Goal: Task Accomplishment & Management: Manage account settings

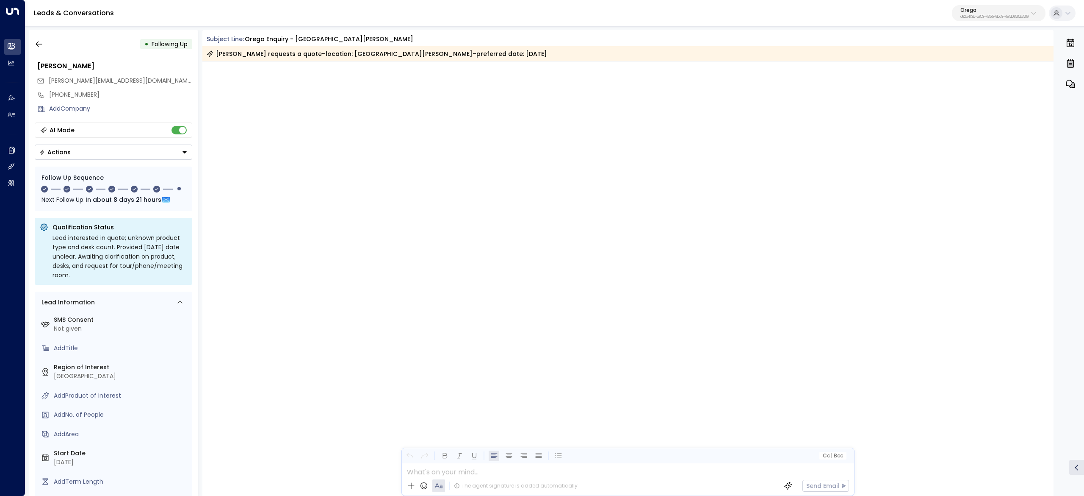
scroll to position [1742, 0]
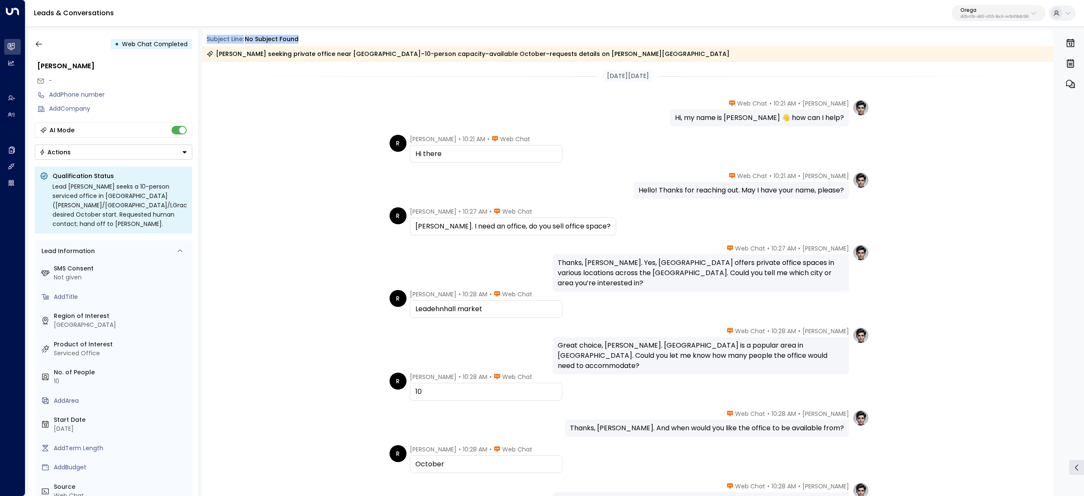
drag, startPoint x: 202, startPoint y: 36, endPoint x: 404, endPoint y: 47, distance: 202.8
click at [399, 47] on div "• Web Chat Completed Roger - Add Phone number Add Company AI Mode Actions Quali…" at bounding box center [557, 263] width 1056 height 466
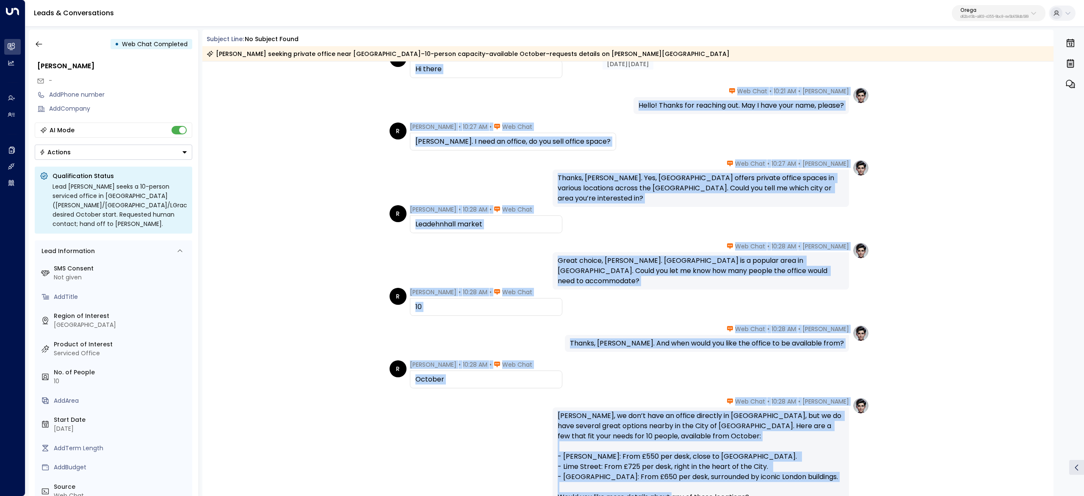
scroll to position [169, 0]
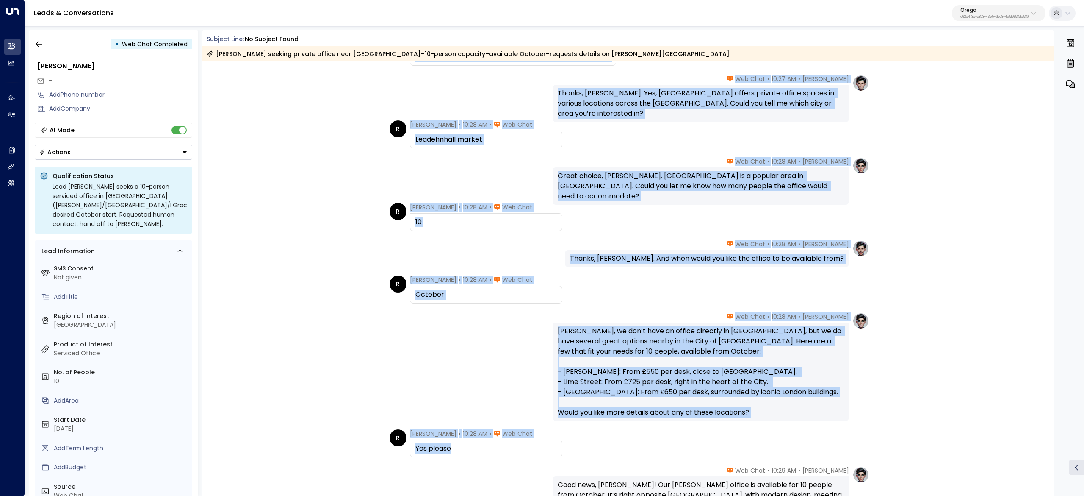
drag, startPoint x: 593, startPoint y: 75, endPoint x: 827, endPoint y: 454, distance: 445.5
copy div "Sep 17, 14 days ago Aimee Irwin • 10:21 AM • Web Chat Hello! Thanks for reachin…"
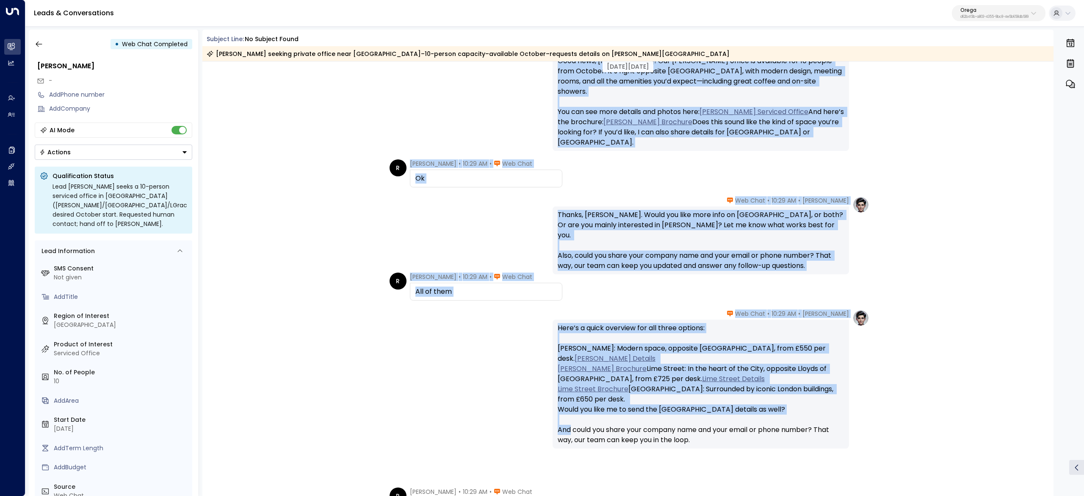
scroll to position [678, 0]
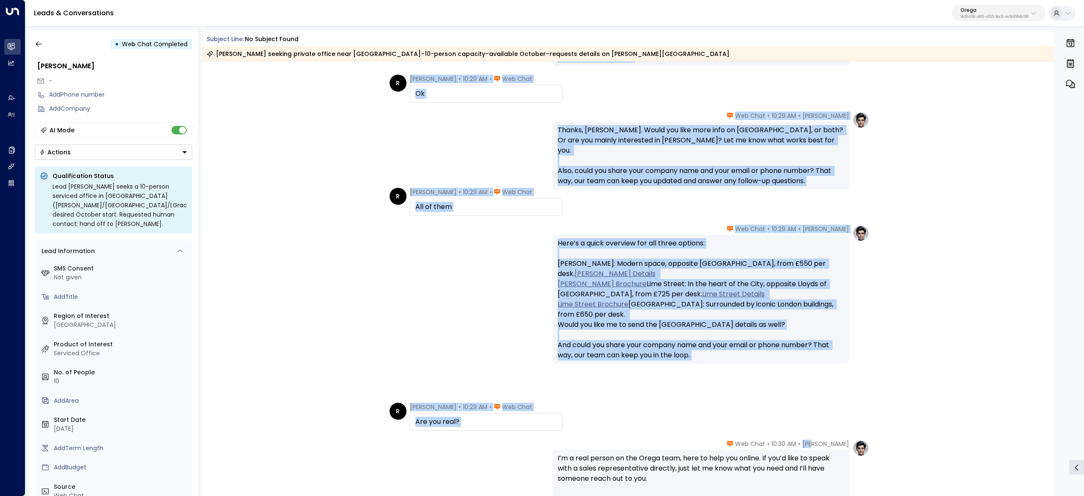
drag, startPoint x: 743, startPoint y: 216, endPoint x: 826, endPoint y: 448, distance: 246.5
click at [826, 448] on div "Sep 17, 14 days ago Sep 17, 14 days ago R Roger • 10:28 AM • Web Chat Yes pleas…" at bounding box center [628, 49] width 852 height 1331
copy div "• Web Chat Good news, Roger! Our Mark Lane office is available for 10 people fr…"
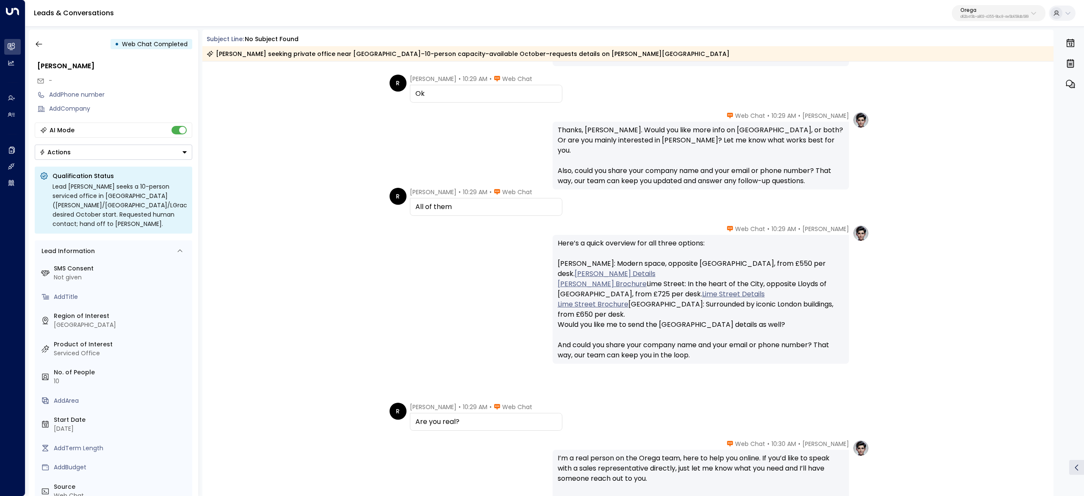
click at [796, 441] on span "10:30 AM" at bounding box center [784, 443] width 25 height 8
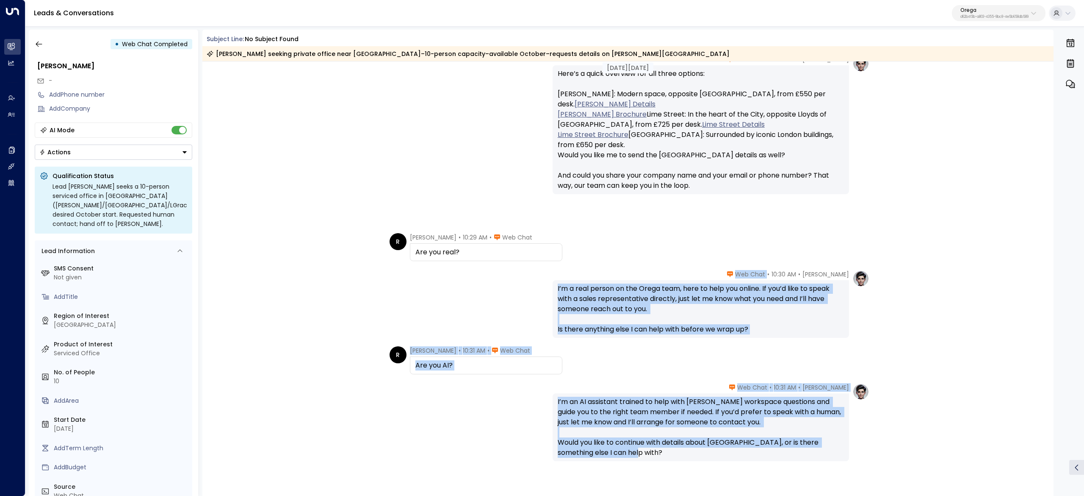
scroll to position [897, 0]
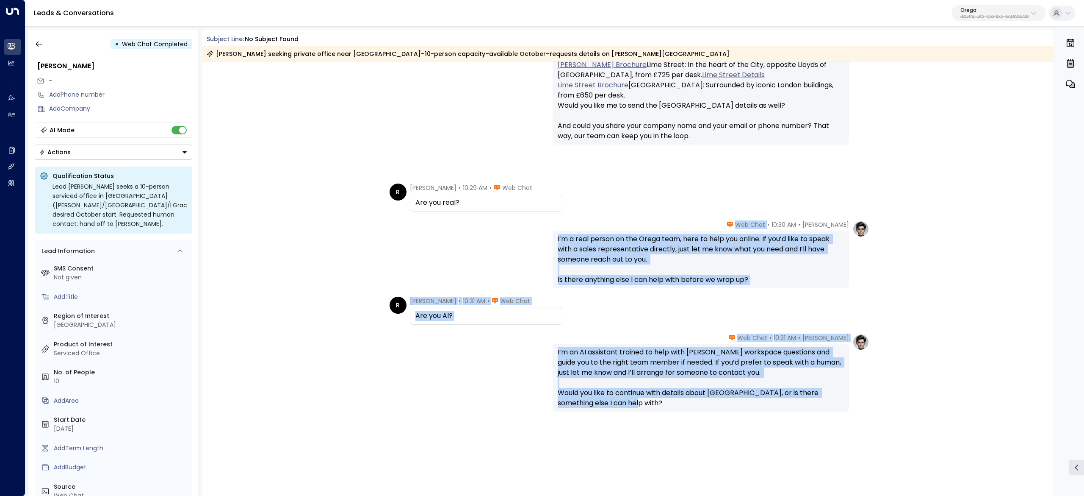
drag, startPoint x: 748, startPoint y: 444, endPoint x: 770, endPoint y: 440, distance: 22.4
copy div "Web Chat I’m a real person on the Orega team, here to help you online. If you’d…"
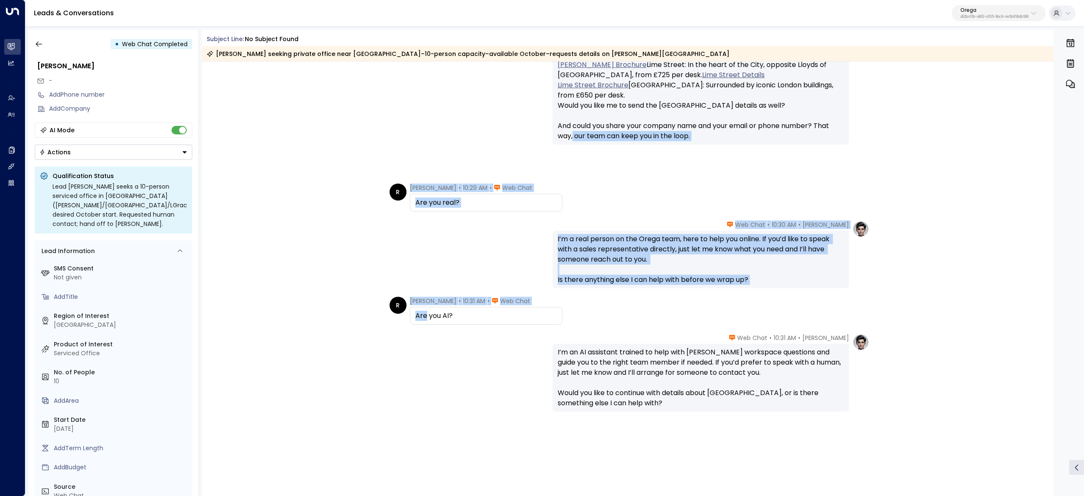
drag, startPoint x: 426, startPoint y: 316, endPoint x: 377, endPoint y: 326, distance: 50.2
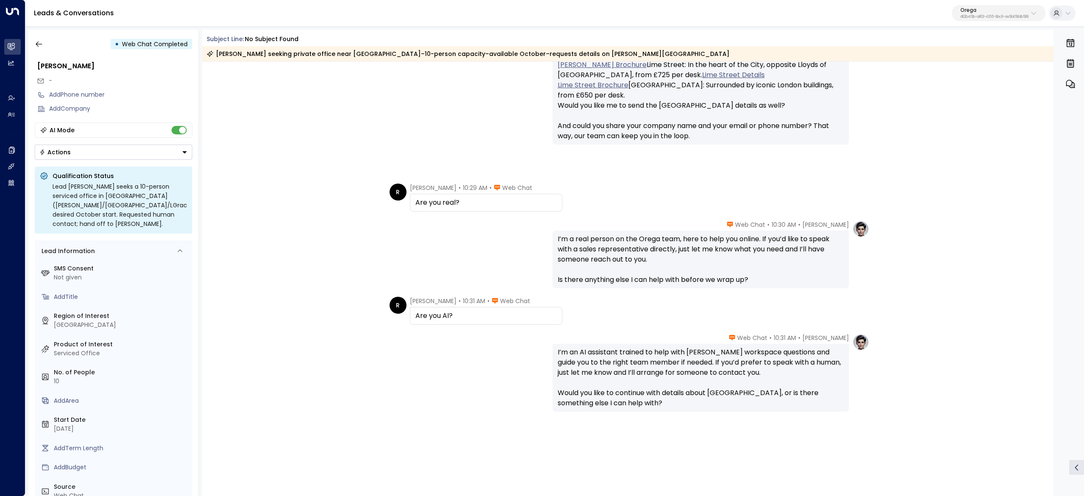
click at [523, 340] on div "Aimee Irwin • 10:31 AM • Web Chat I’m an AI assistant trained to help with Oreg…" at bounding box center [628, 372] width 483 height 78
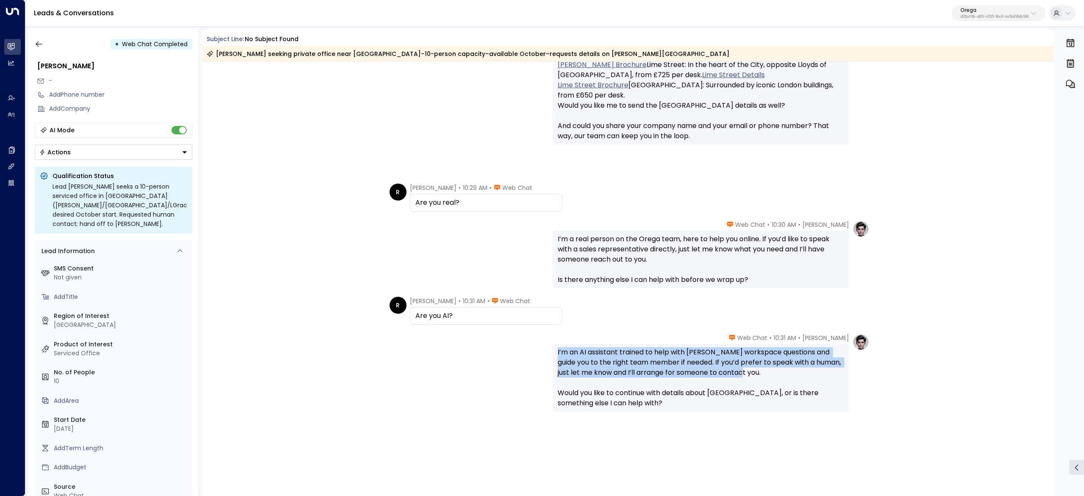
drag, startPoint x: 557, startPoint y: 352, endPoint x: 792, endPoint y: 386, distance: 237.5
click at [792, 386] on div "I’m an AI assistant trained to help with Orega workspace questions and guide yo…" at bounding box center [701, 377] width 286 height 61
click at [793, 388] on div "I’m an AI assistant trained to help with Orega workspace questions and guide yo…" at bounding box center [701, 377] width 286 height 61
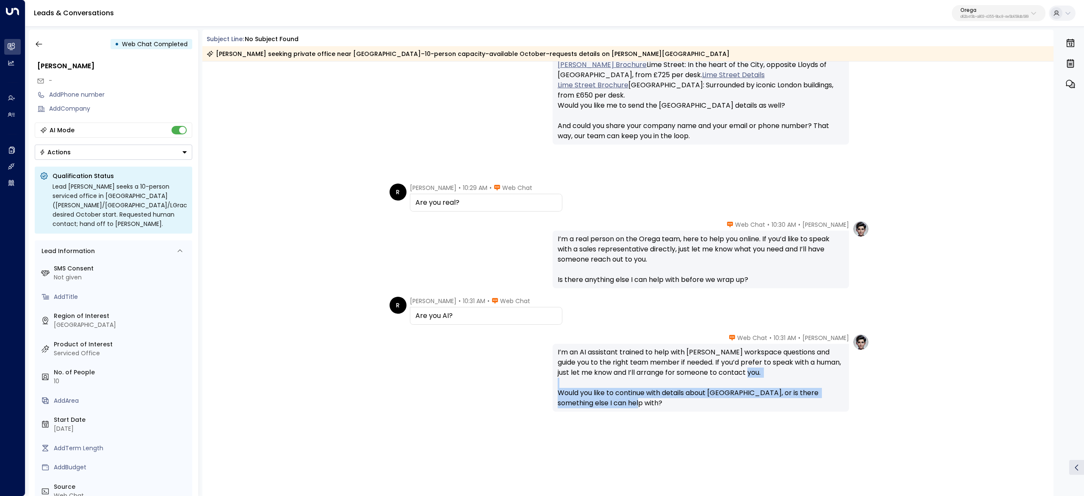
drag, startPoint x: 785, startPoint y: 408, endPoint x: 546, endPoint y: 398, distance: 239.5
click at [548, 398] on div "Aimee Irwin • 10:31 AM • Web Chat I’m an AI assistant trained to help with Oreg…" at bounding box center [628, 372] width 483 height 78
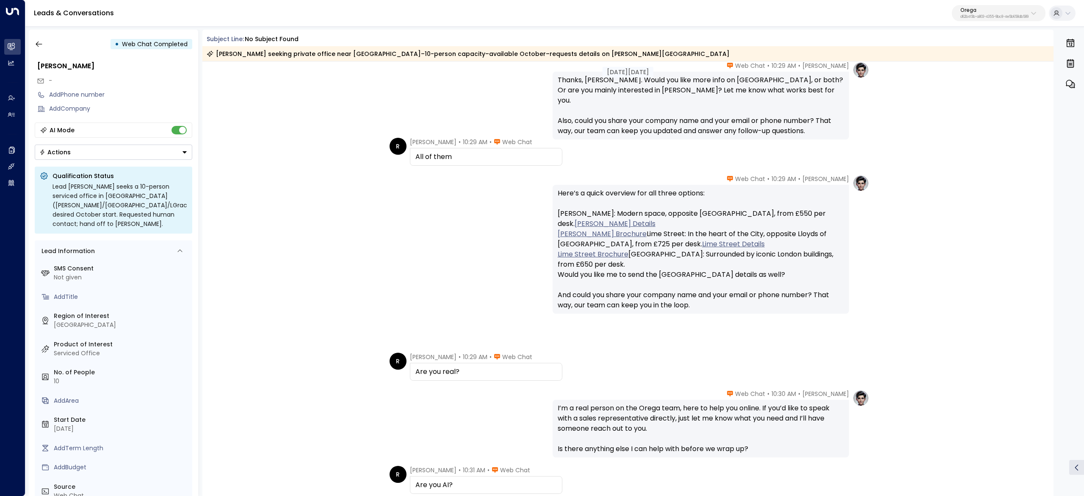
scroll to position [727, 0]
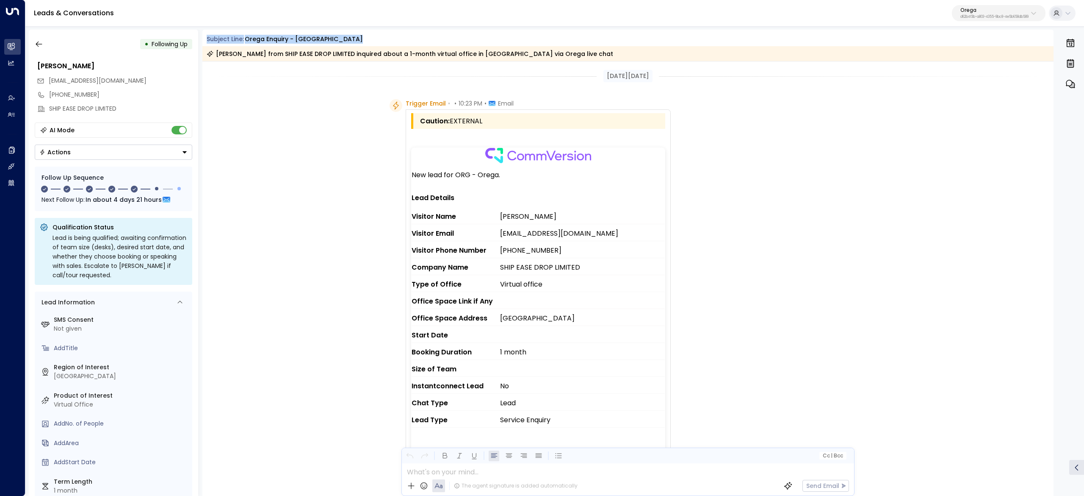
drag, startPoint x: 277, startPoint y: 37, endPoint x: 358, endPoint y: 45, distance: 81.3
click at [358, 45] on div "Subject Line: Orega Enquiry - Birmingham Stephen Richards from SHIP EASE DROP L…" at bounding box center [628, 48] width 852 height 26
copy div "Subject Line: Orega Enquiry - Birmingham"
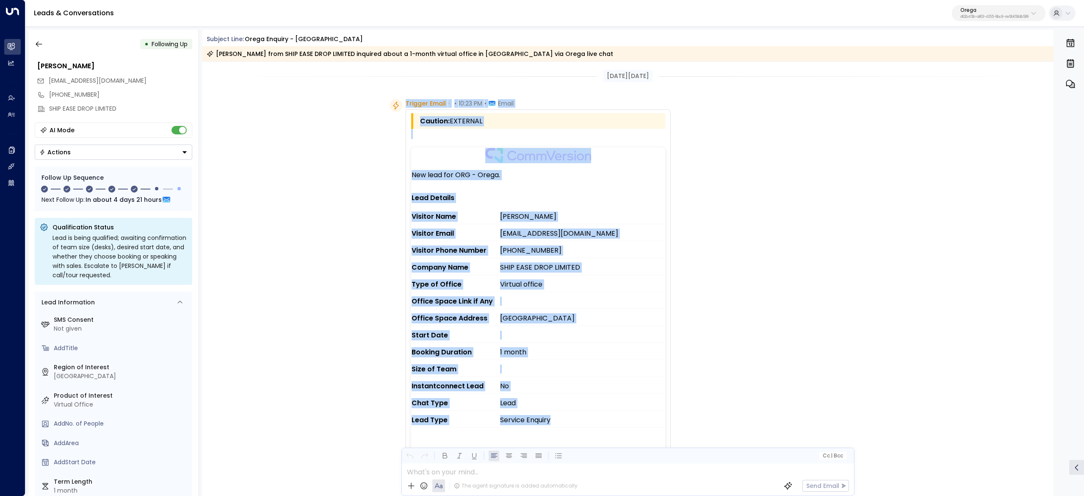
drag, startPoint x: 428, startPoint y: 118, endPoint x: 569, endPoint y: 415, distance: 328.9
click at [569, 415] on div "Trigger Email • • 10:23 PM • Email Caution: EXTERNAL New lead for ORG - Orega. …" at bounding box center [538, 383] width 265 height 568
copy div "Trigger Email • • 10:23 PM • Email Caution: EXTERNAL New lead for ORG - Orega. …"
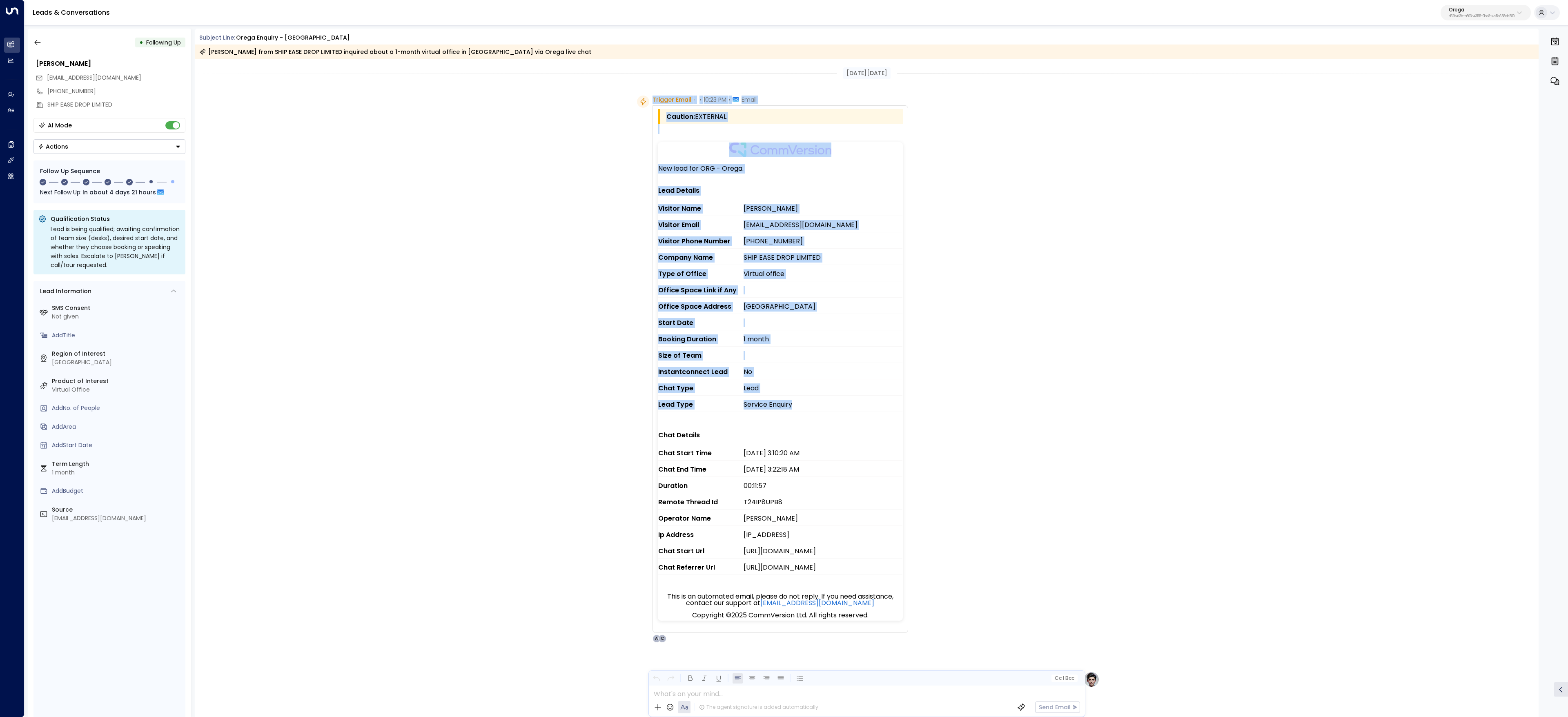
drag, startPoint x: 846, startPoint y: 461, endPoint x: 654, endPoint y: 167, distance: 351.1
click at [654, 167] on div "Caution: EXTERNAL New lead for ORG - Orega. Lead Details Visitor Name Stephen R…" at bounding box center [780, 368] width 255 height 527
copy tbody "New lead for ORG - Orega. Lead Details Visitor Name Stephen Richards Visitor Em…"
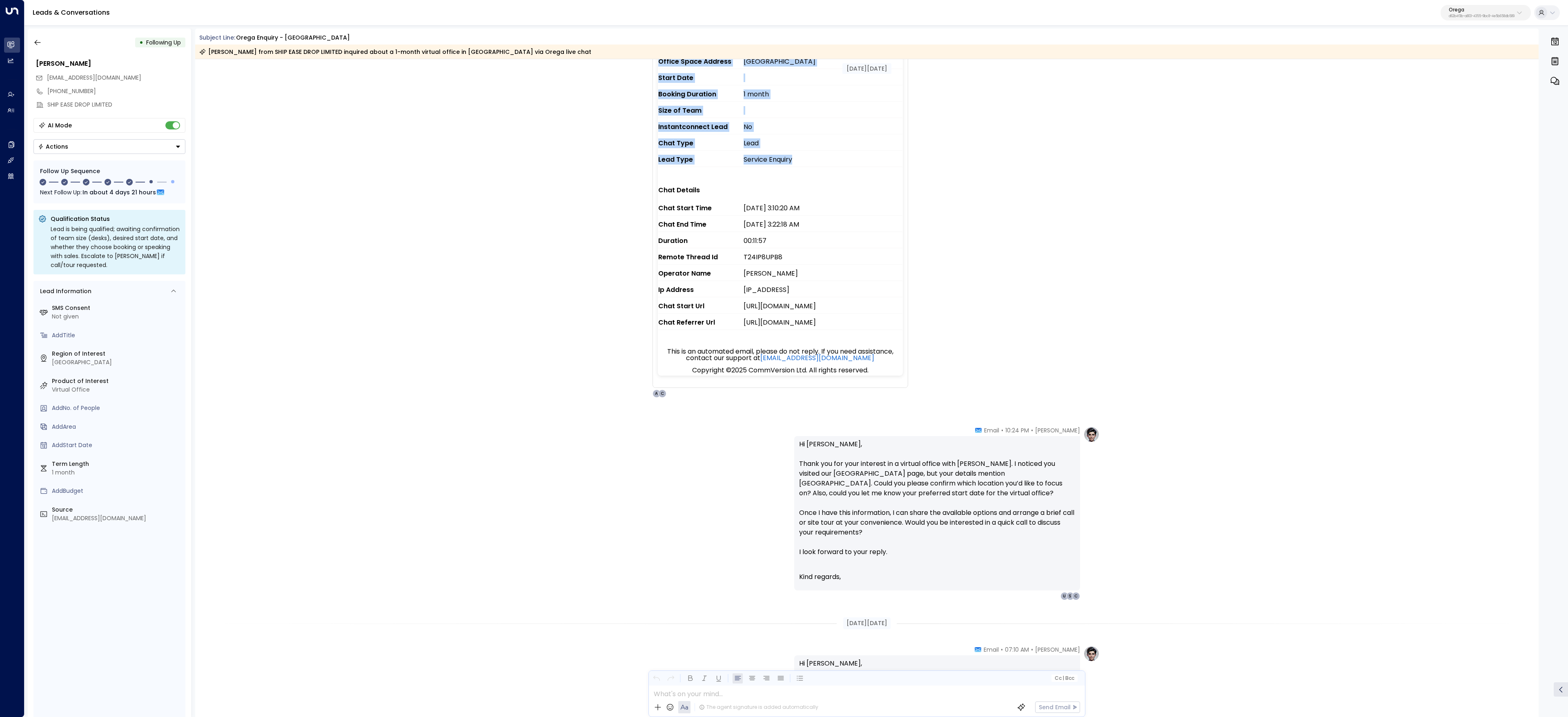
scroll to position [367, 0]
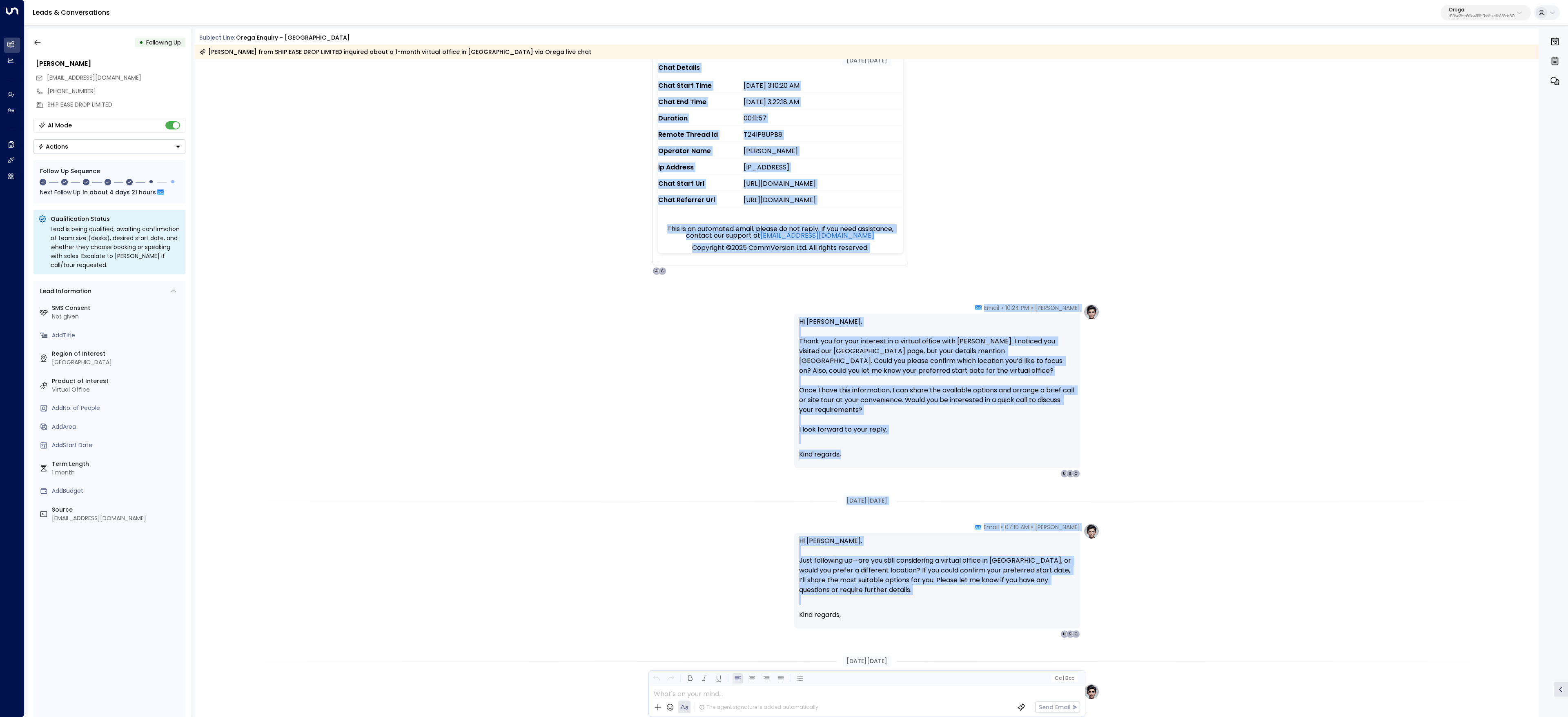
drag, startPoint x: 986, startPoint y: 543, endPoint x: 1006, endPoint y: 608, distance: 68.0
click at [1006, 477] on div "Sep 12, 19 days ago Sep 12, 19 days ago Trigger Email • • 10:23 PM • Email Caut…" at bounding box center [866, 531] width 1343 height 1679
copy div "New lead for ORG - Orega. Lead Details Visitor Name Stephen Richards Visitor Em…"
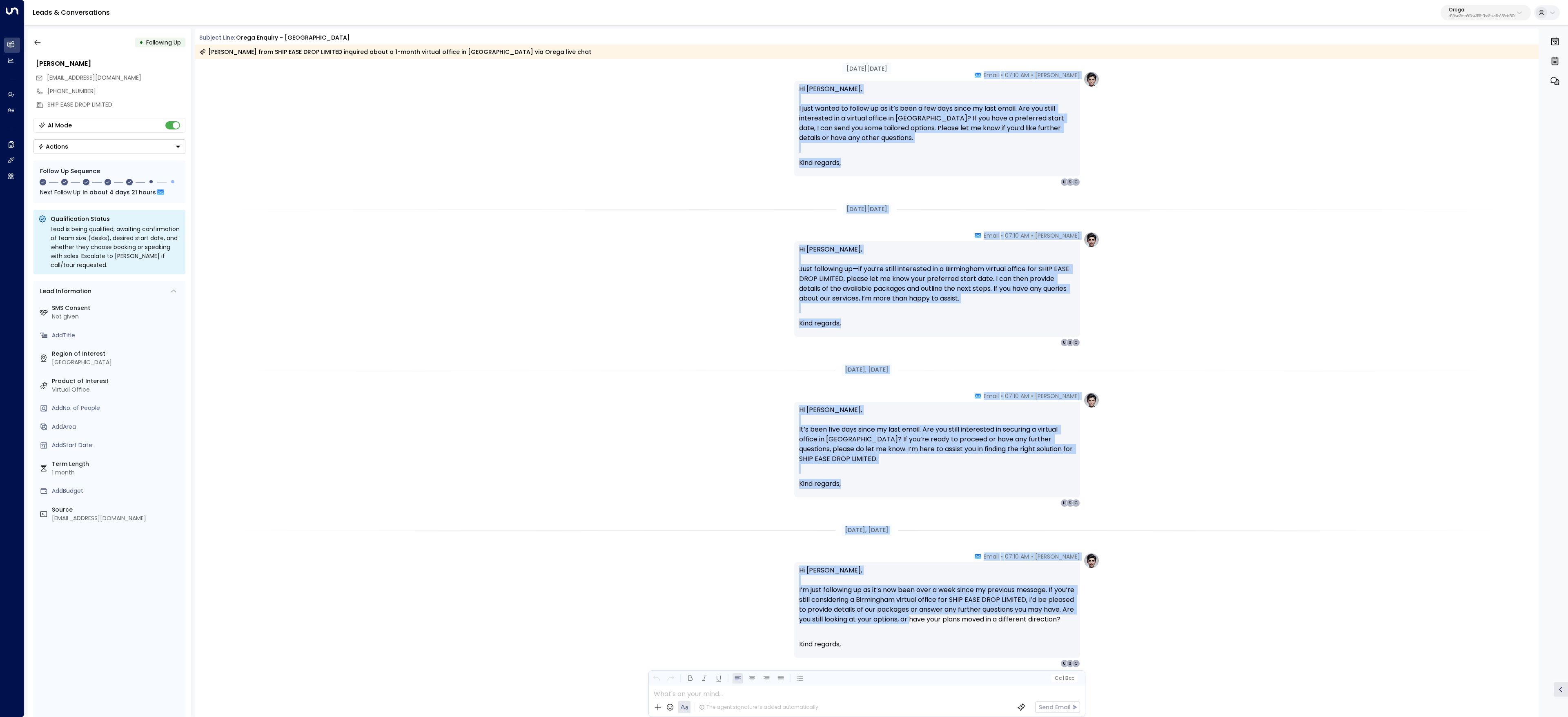
scroll to position [1023, 0]
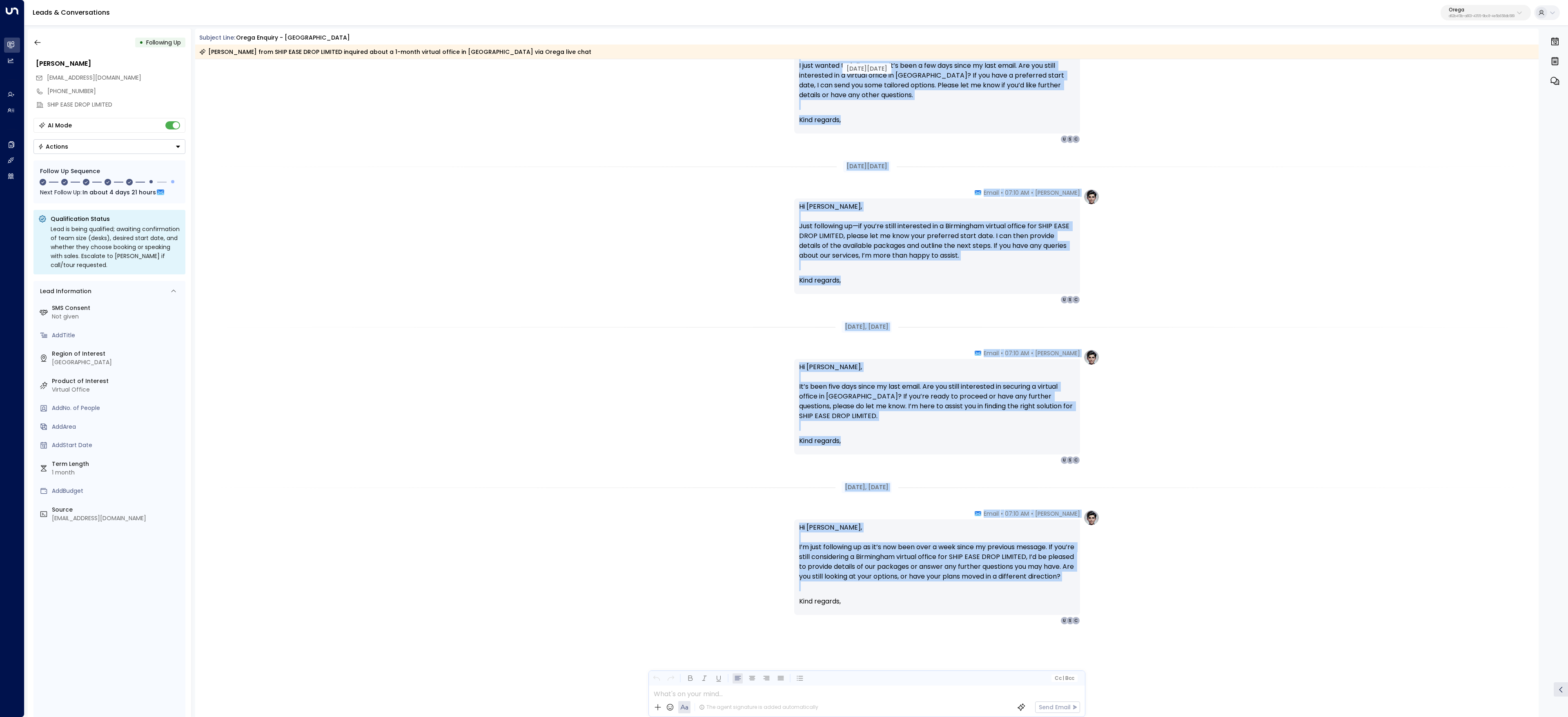
drag, startPoint x: 834, startPoint y: 540, endPoint x: 943, endPoint y: 619, distance: 134.6
copy div "Sep 16, 15 days ago Aimee Irwin • 07:10 AM • Email Hi Stephen, I just wanted to…"
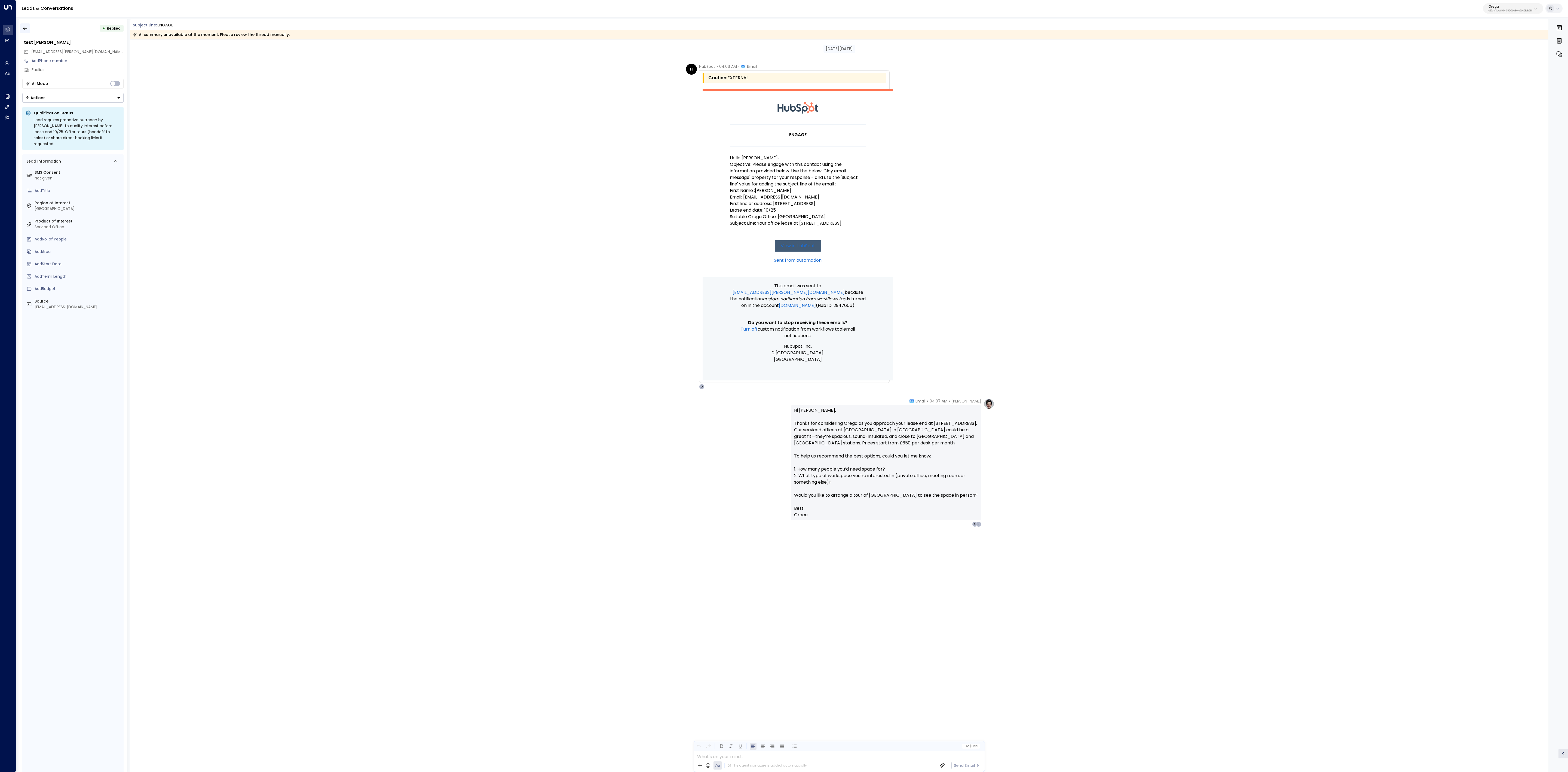
click at [22, 28] on icon "button" at bounding box center [25, 28] width 5 height 5
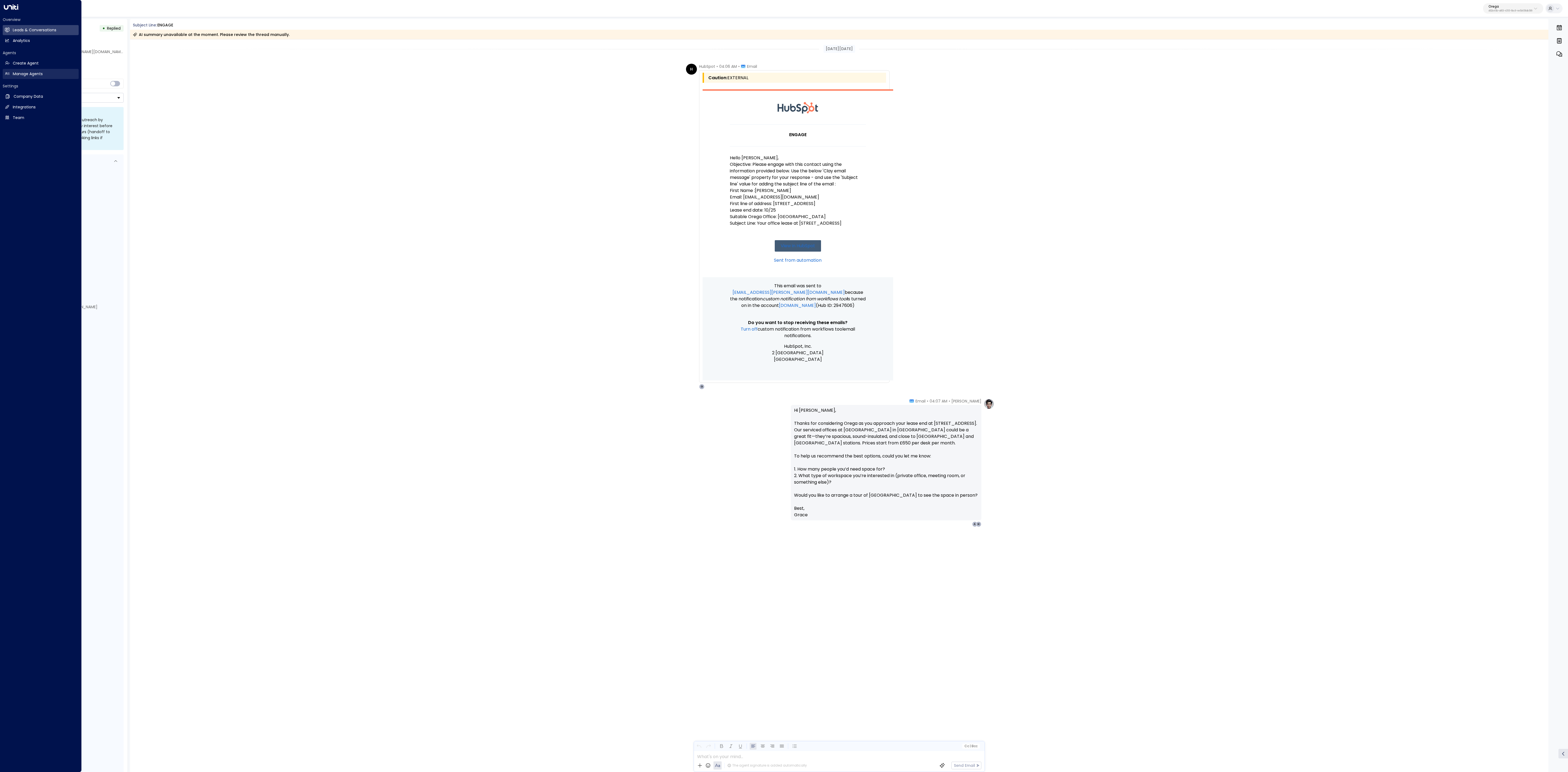
click at [23, 75] on h2 "Manage Agents" at bounding box center [28, 74] width 30 height 6
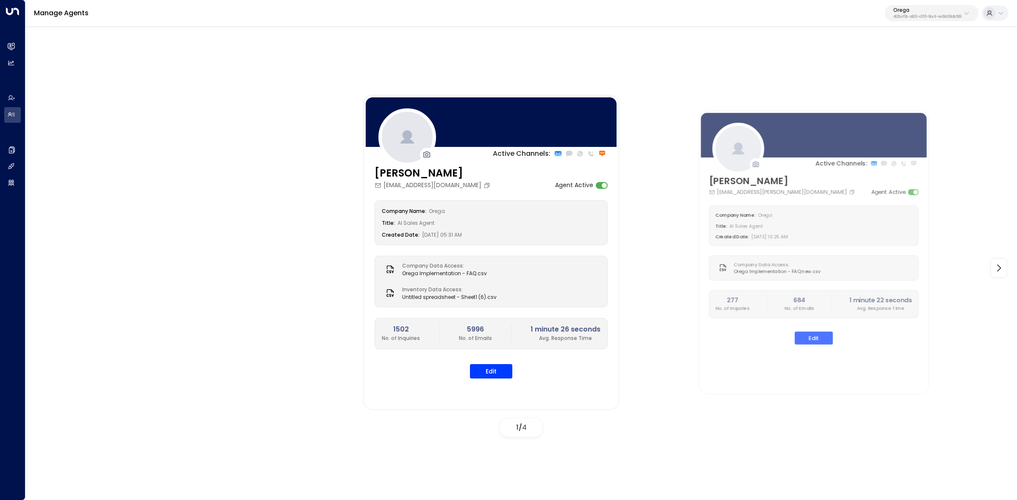
click at [699, 136] on div at bounding box center [813, 135] width 229 height 48
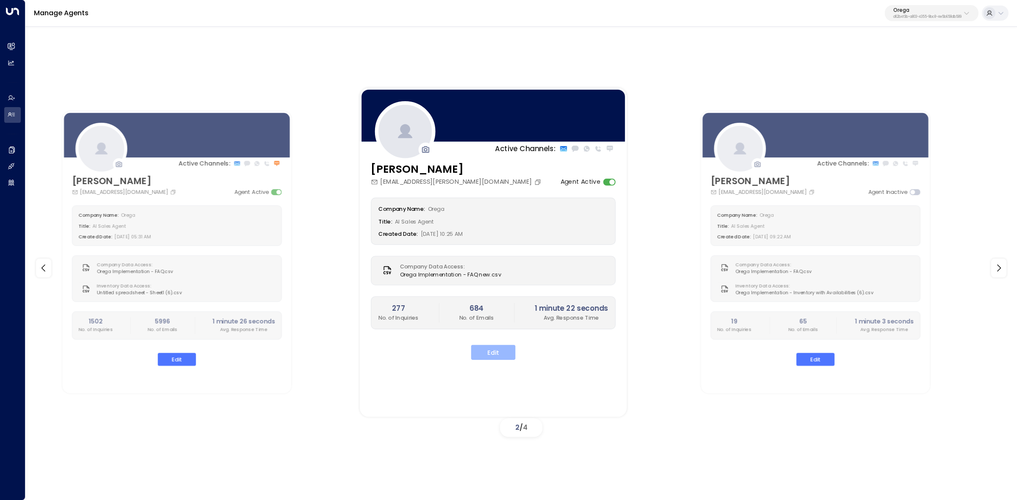
click at [492, 356] on button "Edit" at bounding box center [493, 352] width 44 height 15
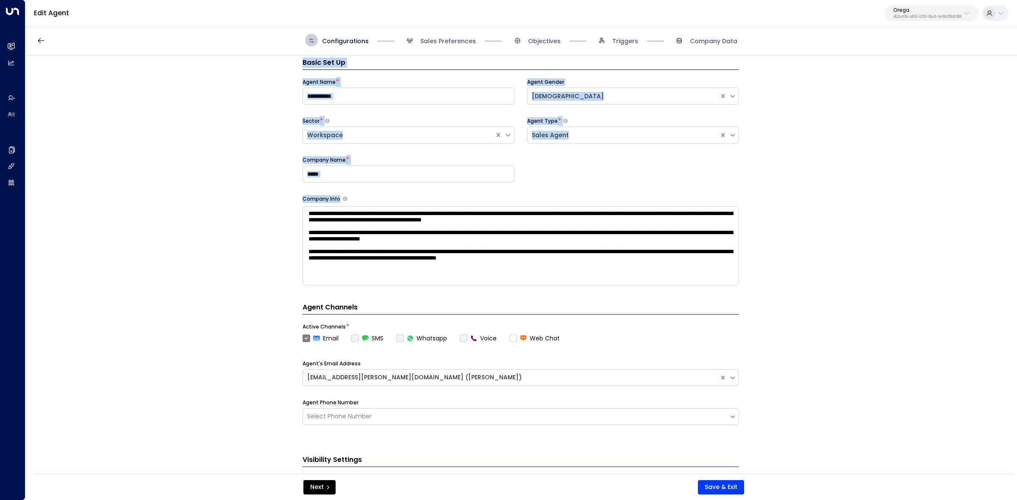
scroll to position [64, 0]
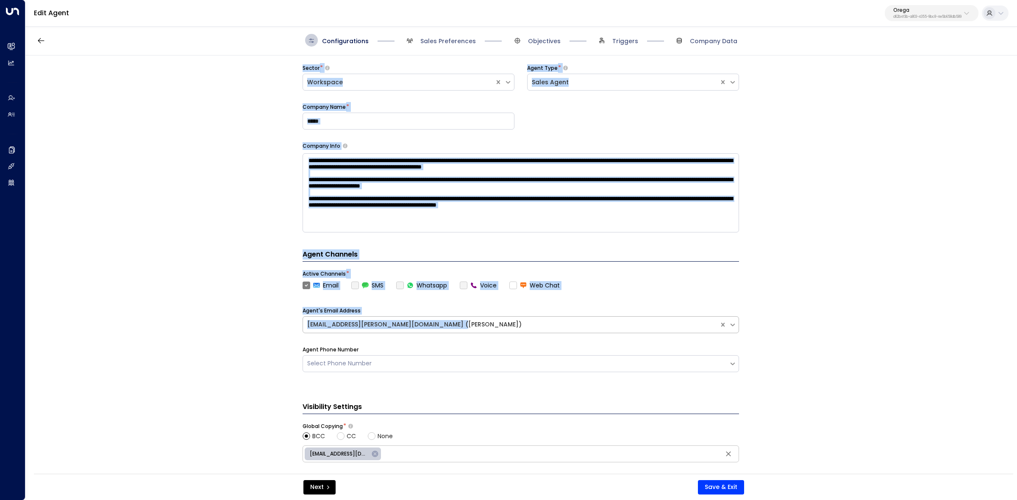
drag, startPoint x: 297, startPoint y: 62, endPoint x: 676, endPoint y: 333, distance: 466.0
click at [676, 333] on div "**********" at bounding box center [520, 267] width 990 height 424
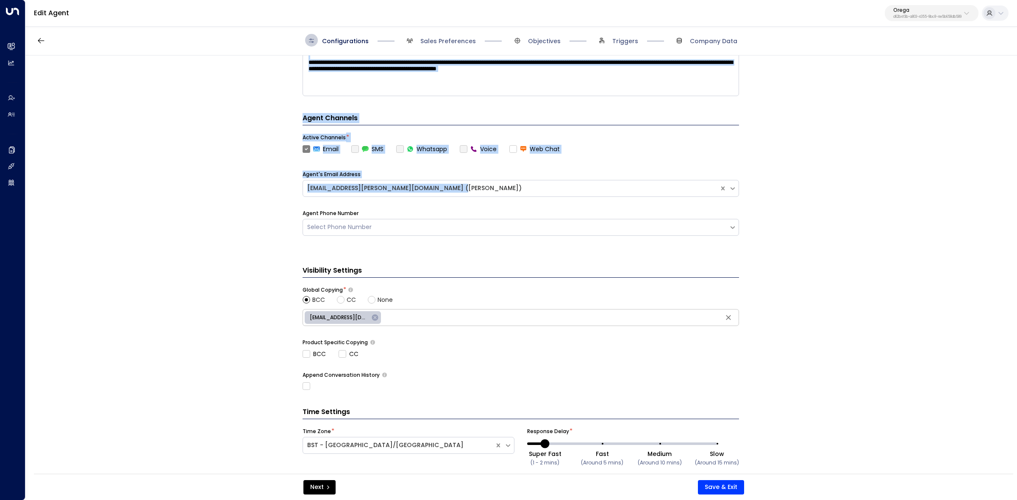
scroll to position [217, 0]
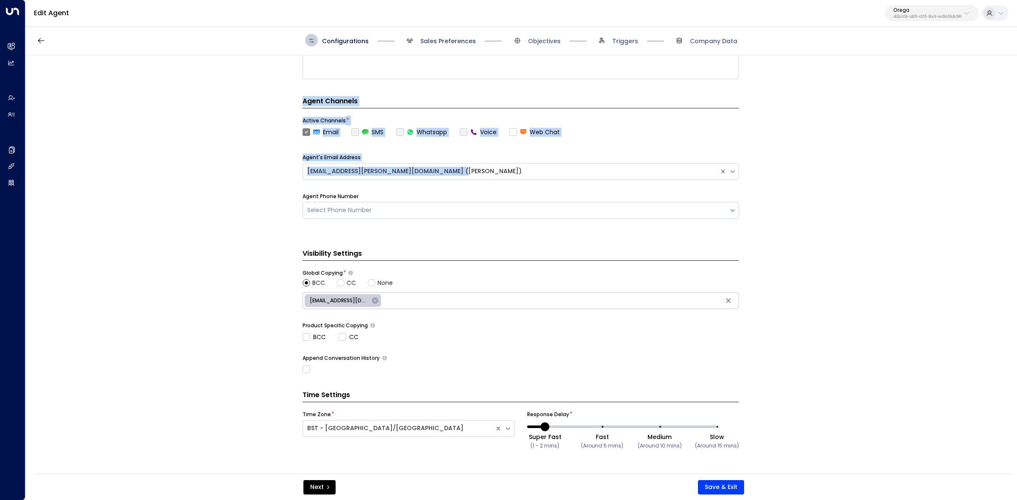
click at [452, 39] on span "Sales Preferences" at bounding box center [447, 41] width 55 height 8
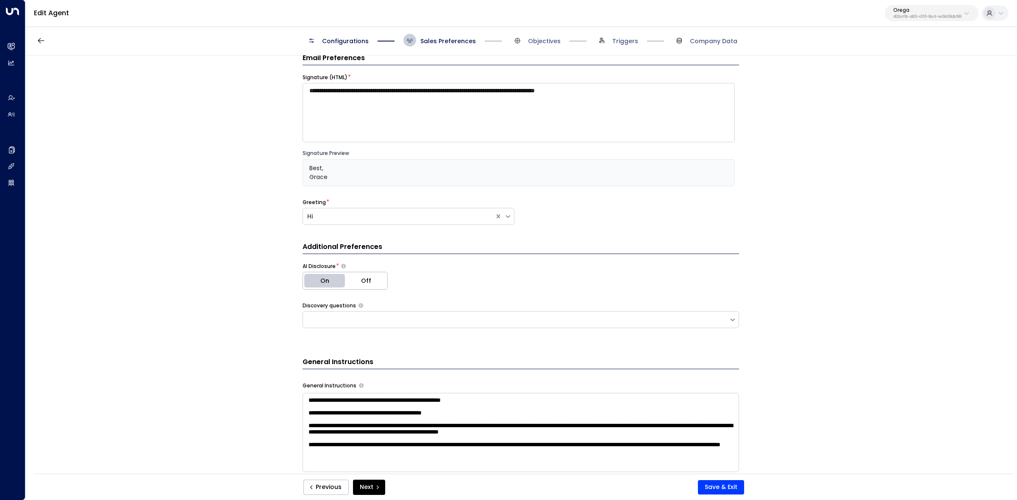
scroll to position [13, 0]
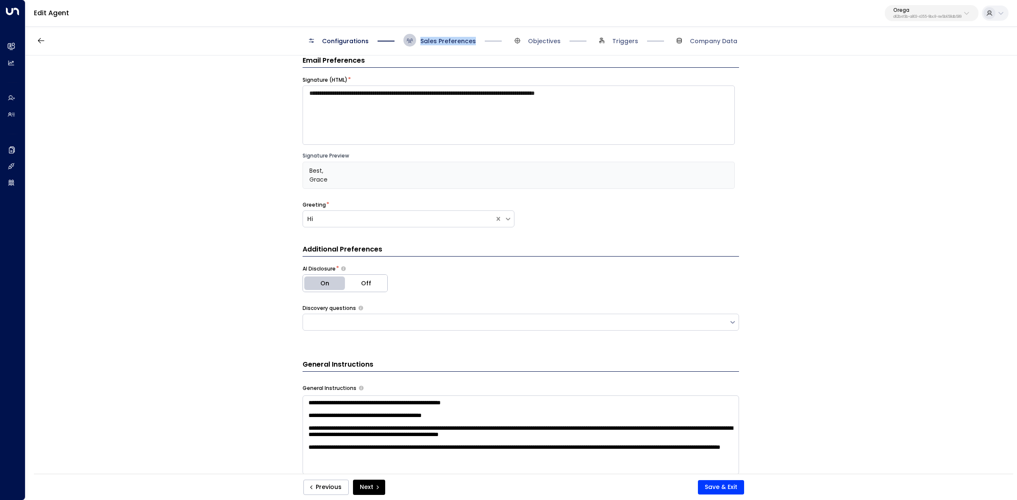
drag, startPoint x: 418, startPoint y: 37, endPoint x: 473, endPoint y: 38, distance: 54.7
click at [473, 38] on span "Sales Preferences" at bounding box center [439, 40] width 72 height 13
copy span "Sales Preferences"
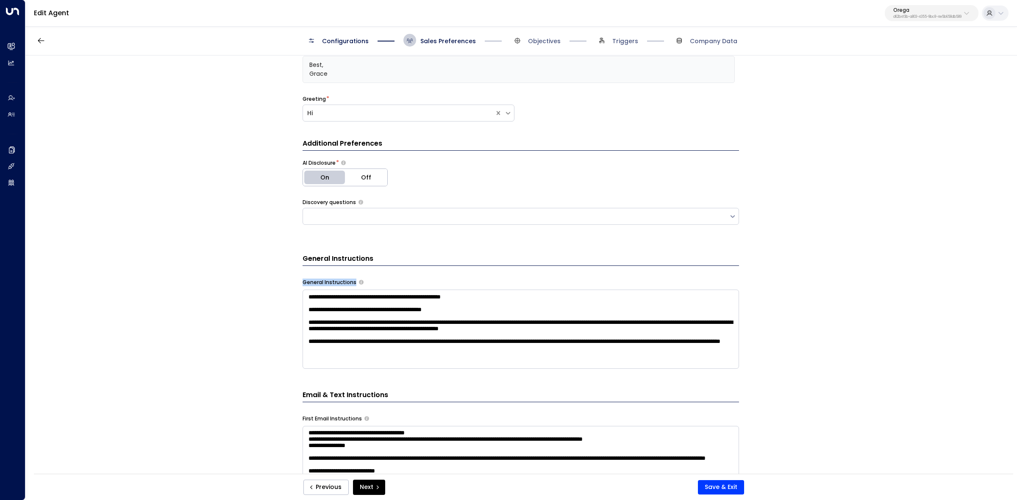
scroll to position [28, 0]
drag, startPoint x: 310, startPoint y: 283, endPoint x: 475, endPoint y: 324, distance: 169.8
click at [475, 324] on div "**********" at bounding box center [520, 267] width 990 height 424
click at [484, 339] on textarea "**********" at bounding box center [520, 329] width 436 height 79
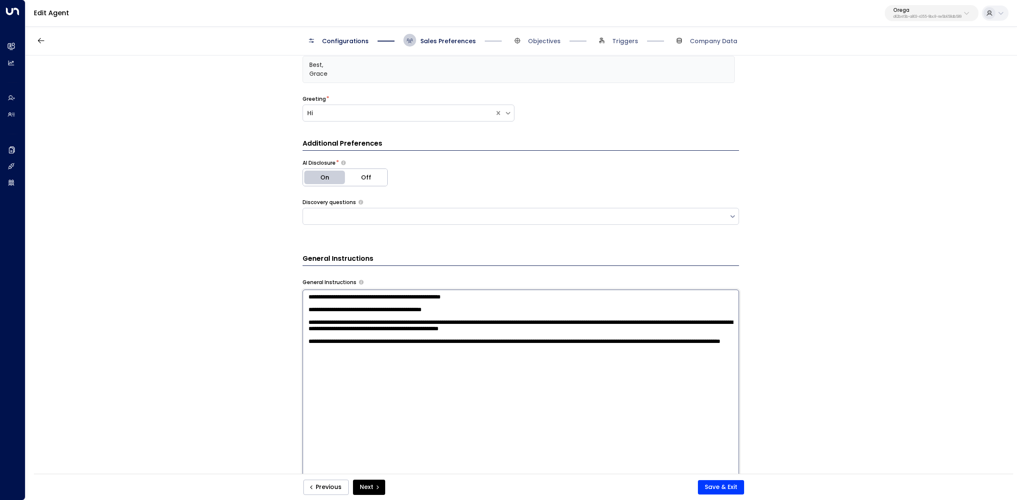
drag, startPoint x: 469, startPoint y: 382, endPoint x: 308, endPoint y: 253, distance: 205.9
click at [308, 253] on div "**********" at bounding box center [520, 445] width 436 height 612
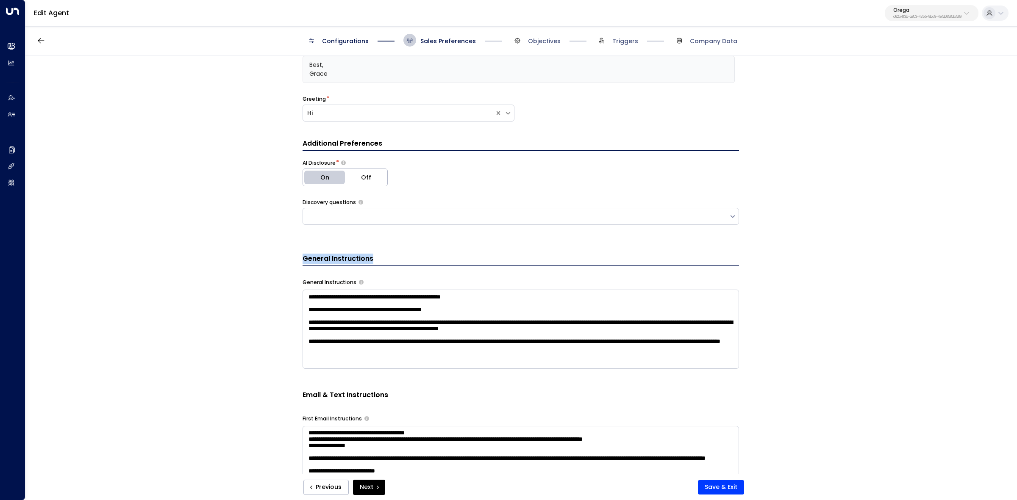
drag, startPoint x: 301, startPoint y: 257, endPoint x: 373, endPoint y: 257, distance: 72.0
click at [373, 257] on h3 "General Instructions" at bounding box center [520, 260] width 436 height 12
copy h3 "General Instructions"
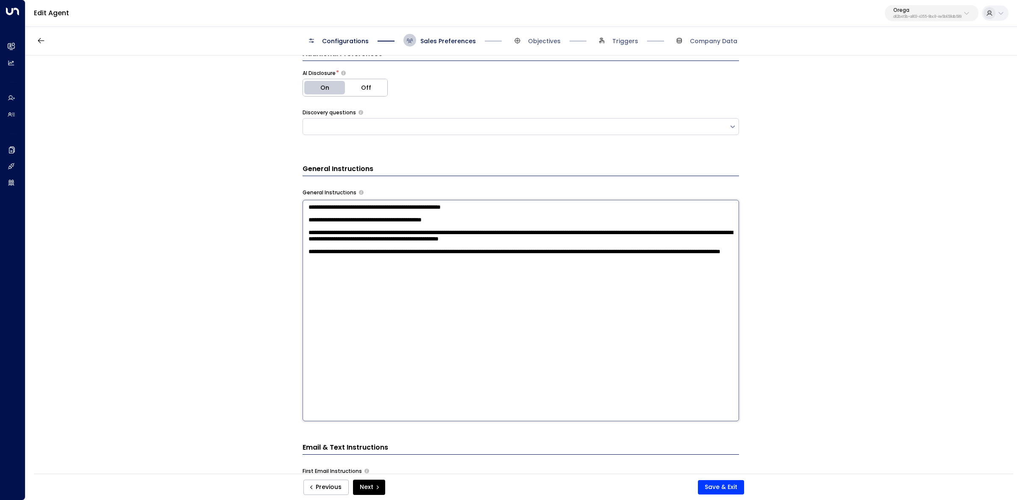
scroll to position [225, 0]
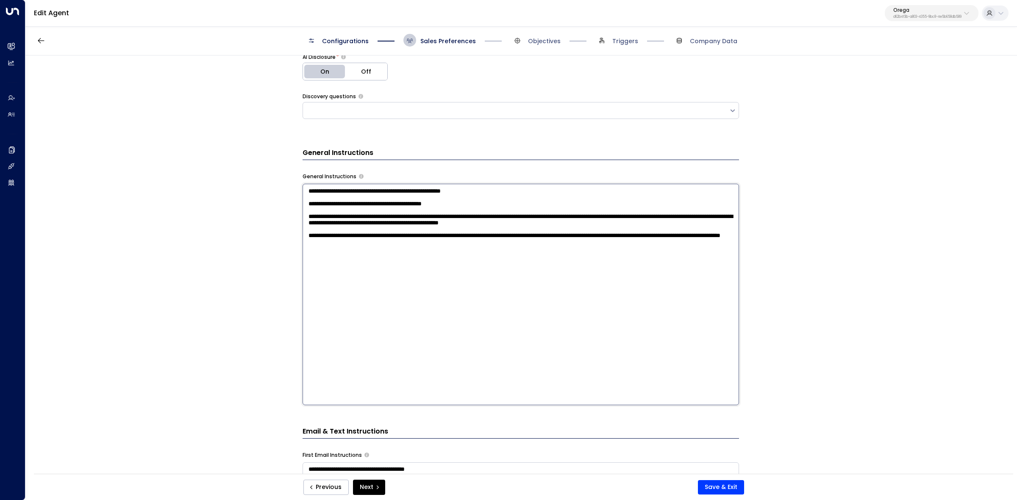
drag, startPoint x: 306, startPoint y: 301, endPoint x: 617, endPoint y: 364, distance: 317.4
click at [617, 364] on textarea "**********" at bounding box center [520, 295] width 436 height 222
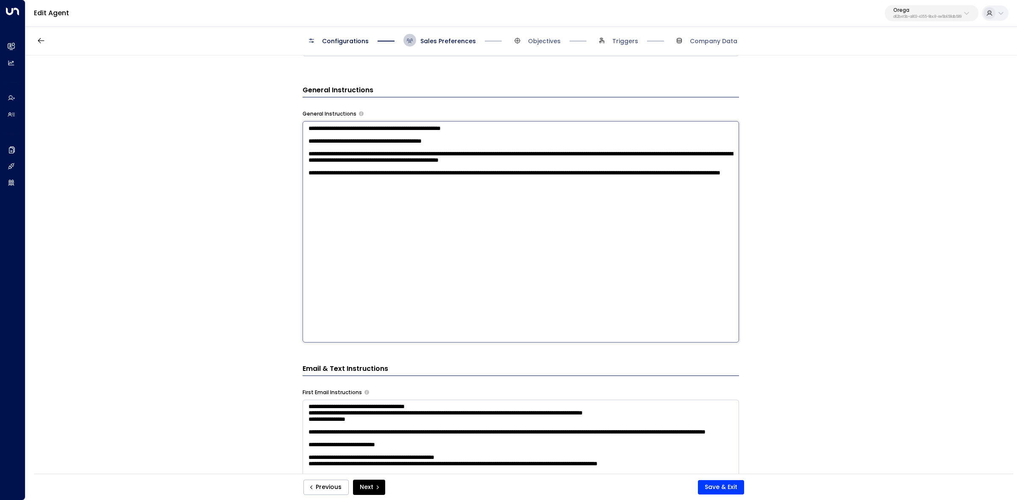
scroll to position [383, 0]
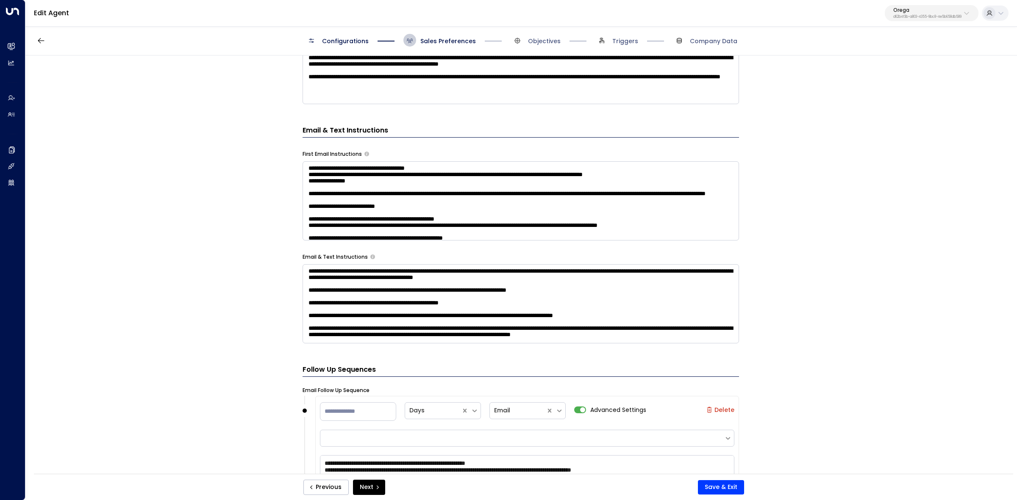
drag, startPoint x: 294, startPoint y: 291, endPoint x: 384, endPoint y: 298, distance: 90.5
click at [389, 318] on div "**********" at bounding box center [520, 267] width 990 height 424
click at [302, 154] on label "First Email Instructions" at bounding box center [331, 154] width 59 height 8
click at [326, 154] on label "First Email Instructions" at bounding box center [331, 154] width 59 height 8
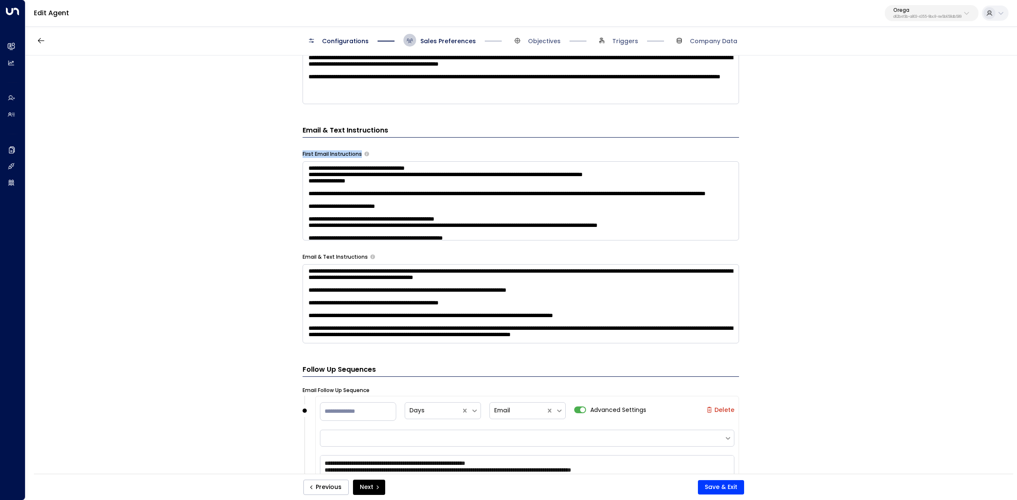
click at [326, 154] on label "First Email Instructions" at bounding box center [331, 154] width 59 height 8
copy div "First Email Instructions"
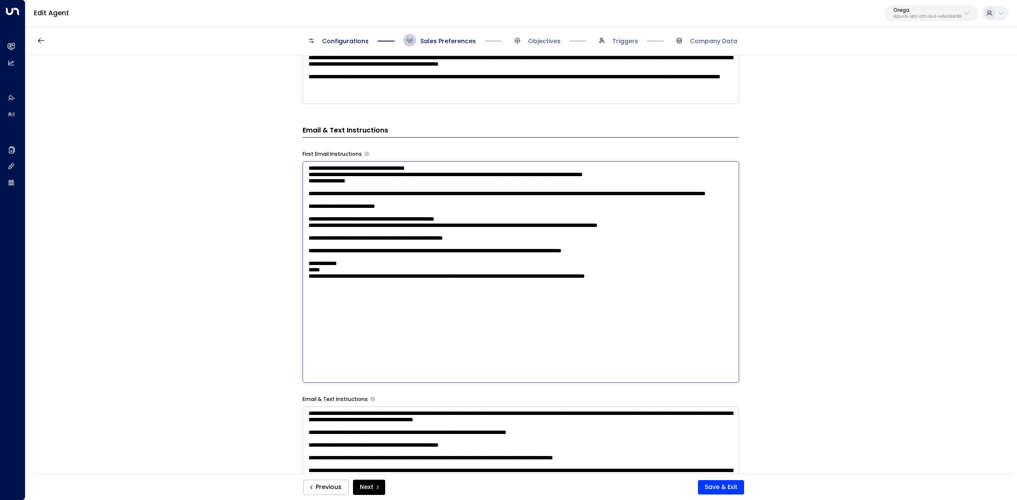
drag, startPoint x: 307, startPoint y: 169, endPoint x: 519, endPoint y: 320, distance: 260.4
click at [519, 320] on textarea "**********" at bounding box center [520, 272] width 436 height 222
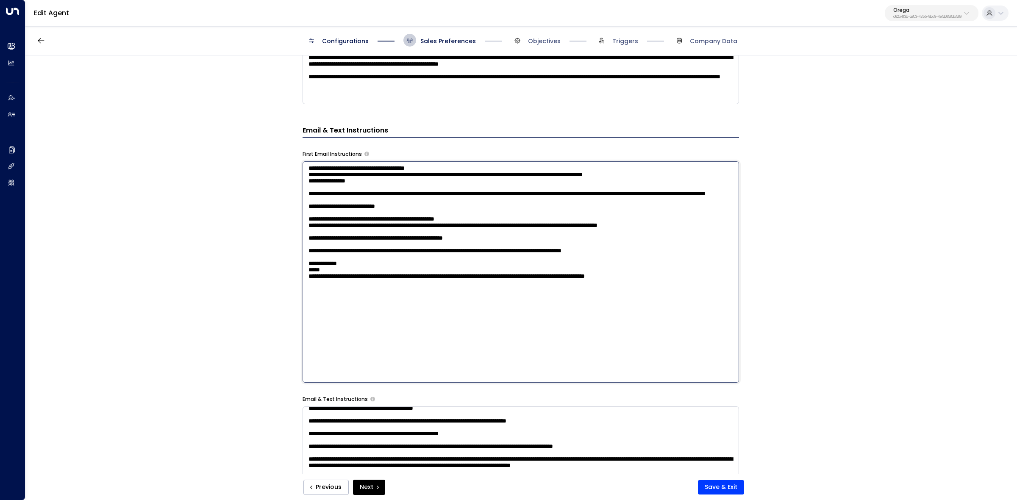
scroll to position [54, 0]
click at [308, 401] on form "**********" at bounding box center [520, 290] width 436 height 1211
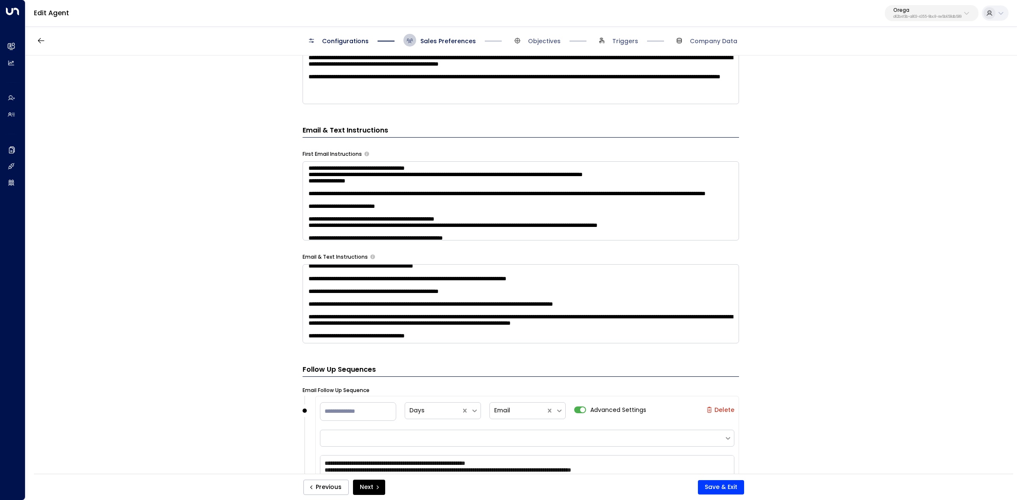
click at [308, 401] on div "**********" at bounding box center [520, 453] width 436 height 115
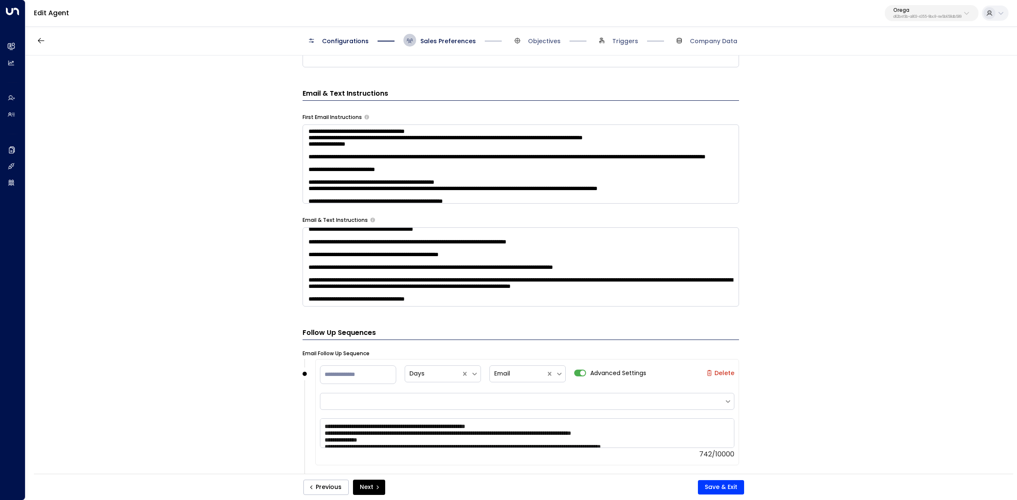
scroll to position [436, 0]
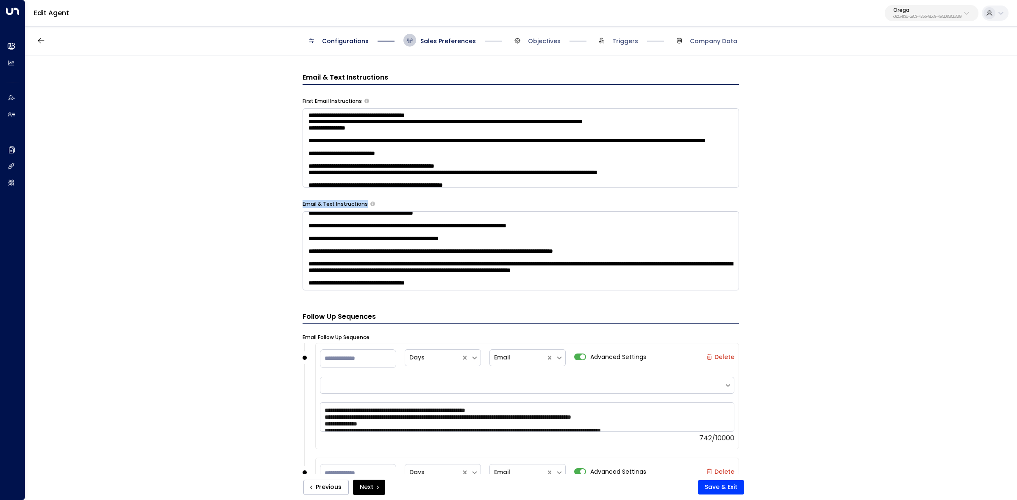
drag, startPoint x: 297, startPoint y: 197, endPoint x: 397, endPoint y: 250, distance: 112.9
click at [397, 250] on div "**********" at bounding box center [520, 267] width 990 height 424
copy div "Email & Text Instructions"
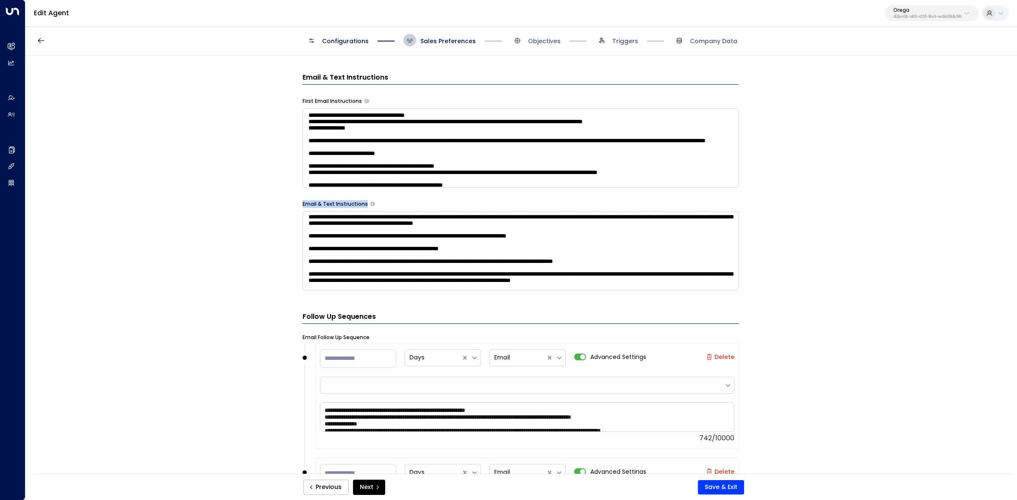
scroll to position [0, 0]
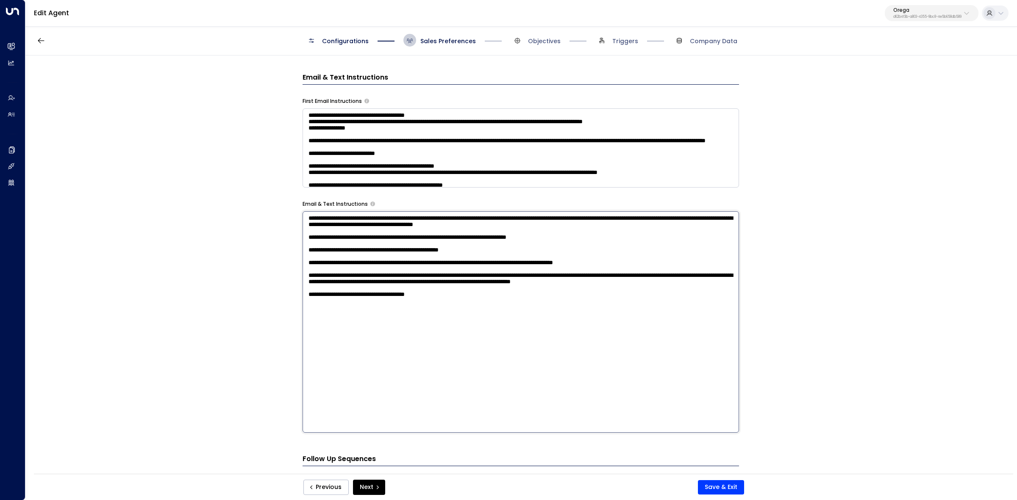
drag, startPoint x: 305, startPoint y: 221, endPoint x: 539, endPoint y: 359, distance: 272.2
click at [539, 359] on textarea "**********" at bounding box center [520, 322] width 436 height 222
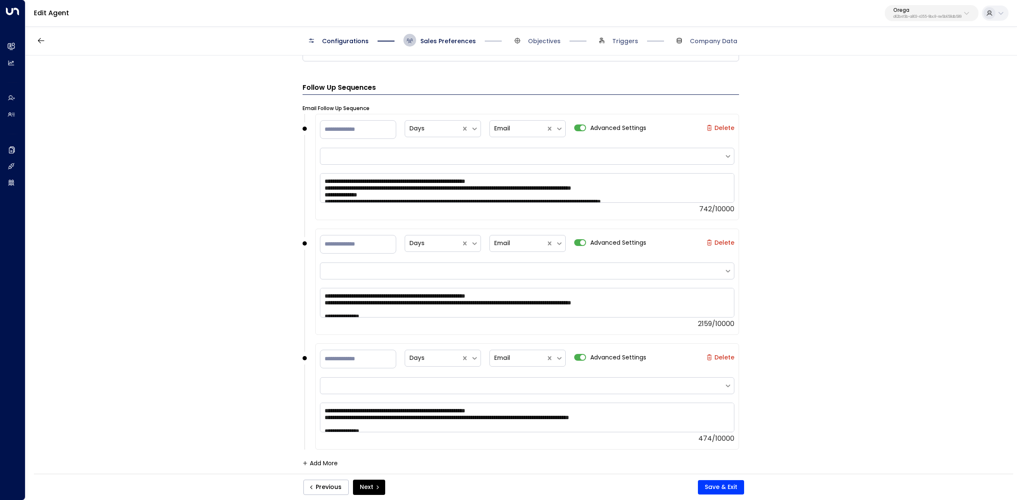
scroll to position [666, 0]
drag, startPoint x: 300, startPoint y: 143, endPoint x: 355, endPoint y: 88, distance: 77.9
click at [372, 128] on div "**********" at bounding box center [520, 267] width 990 height 424
drag, startPoint x: 375, startPoint y: 85, endPoint x: 295, endPoint y: 88, distance: 80.5
click at [295, 88] on div "**********" at bounding box center [520, 267] width 990 height 424
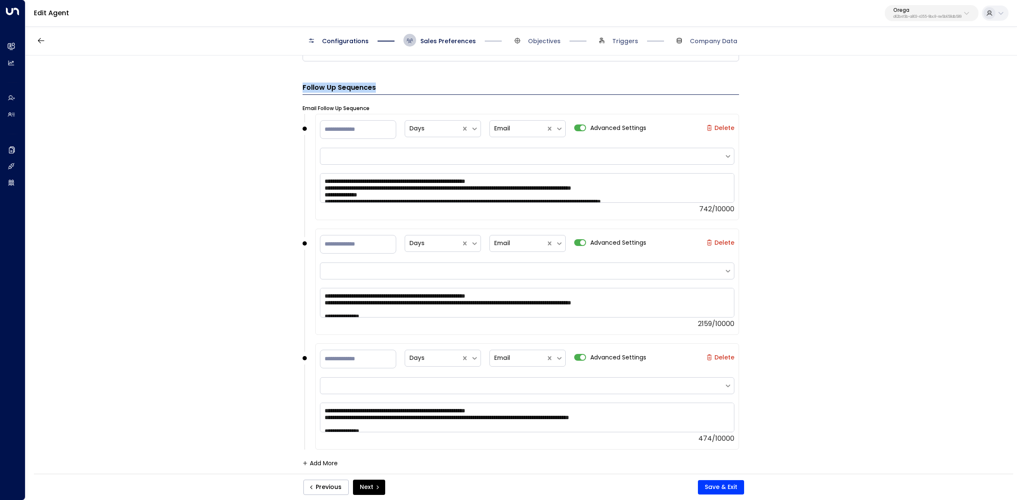
copy h3 "Follow Up Sequences"
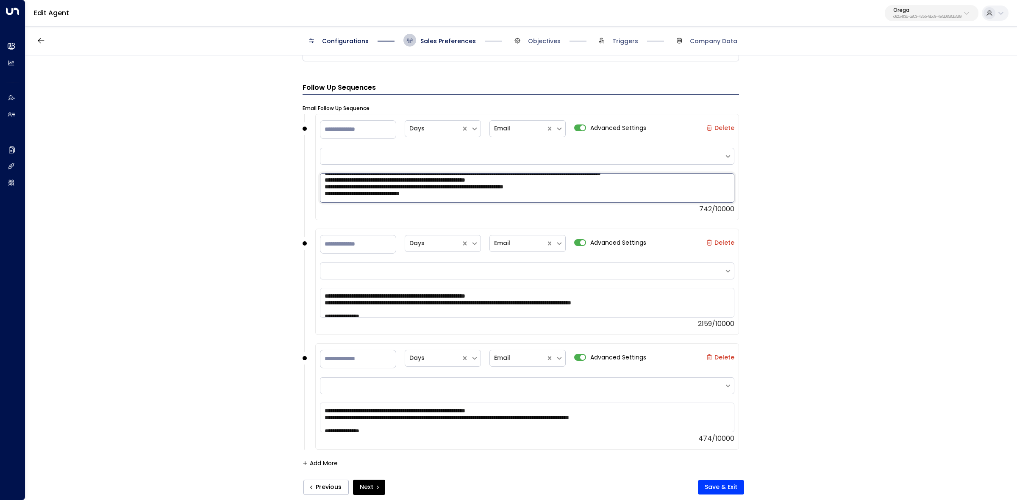
scroll to position [68, 0]
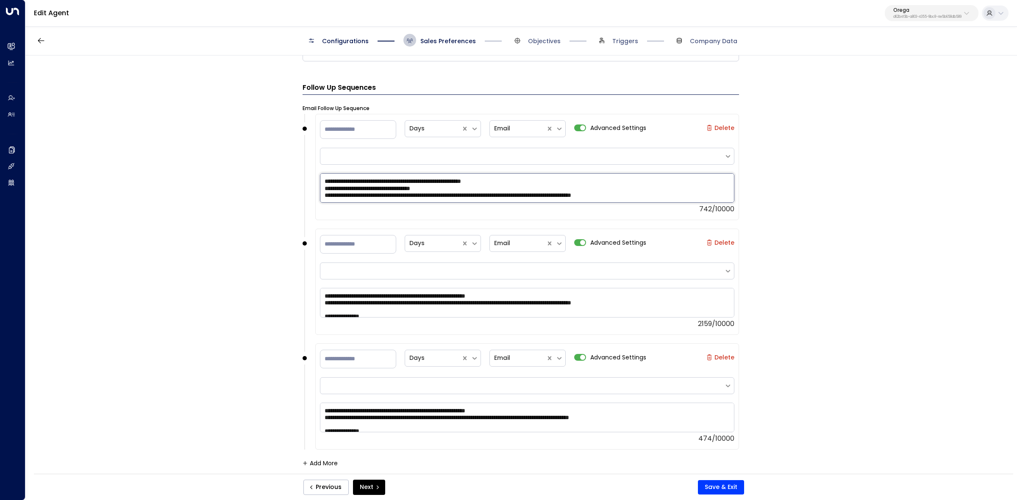
drag, startPoint x: 324, startPoint y: 180, endPoint x: 417, endPoint y: 215, distance: 99.5
click at [417, 215] on div "**********" at bounding box center [527, 167] width 424 height 106
drag, startPoint x: 342, startPoint y: 242, endPoint x: 318, endPoint y: 242, distance: 24.1
click at [318, 242] on div "* Days Email Advanced Settings Delete 2159/10000" at bounding box center [527, 282] width 424 height 106
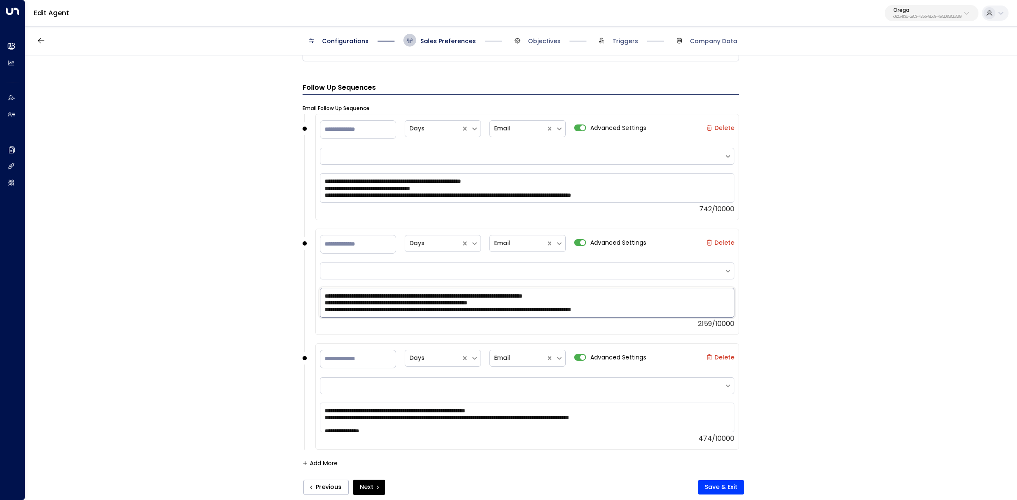
drag, startPoint x: 324, startPoint y: 297, endPoint x: 467, endPoint y: 337, distance: 148.7
click at [467, 337] on div "* Days Email Advanced Settings Delete 2159/10000" at bounding box center [520, 286] width 436 height 115
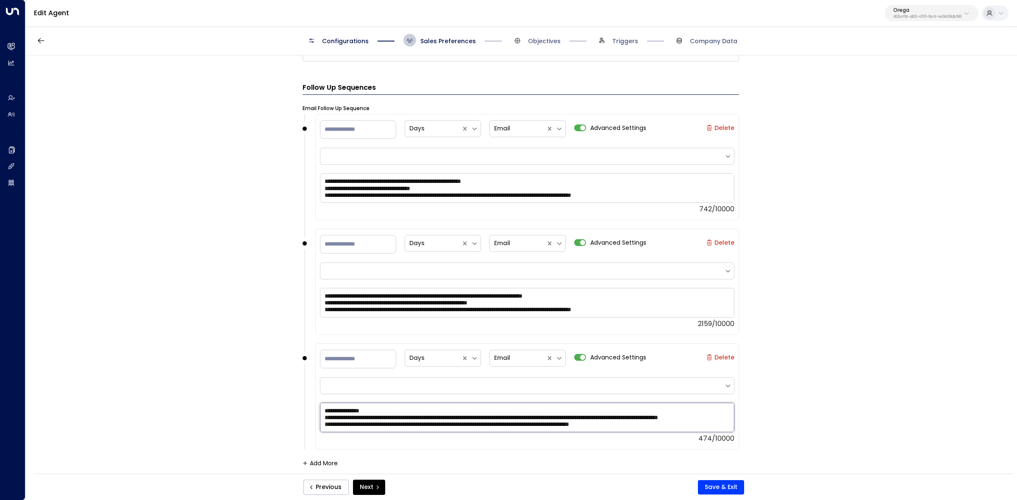
drag, startPoint x: 323, startPoint y: 412, endPoint x: 798, endPoint y: 463, distance: 477.2
click at [803, 466] on div "**********" at bounding box center [520, 267] width 990 height 424
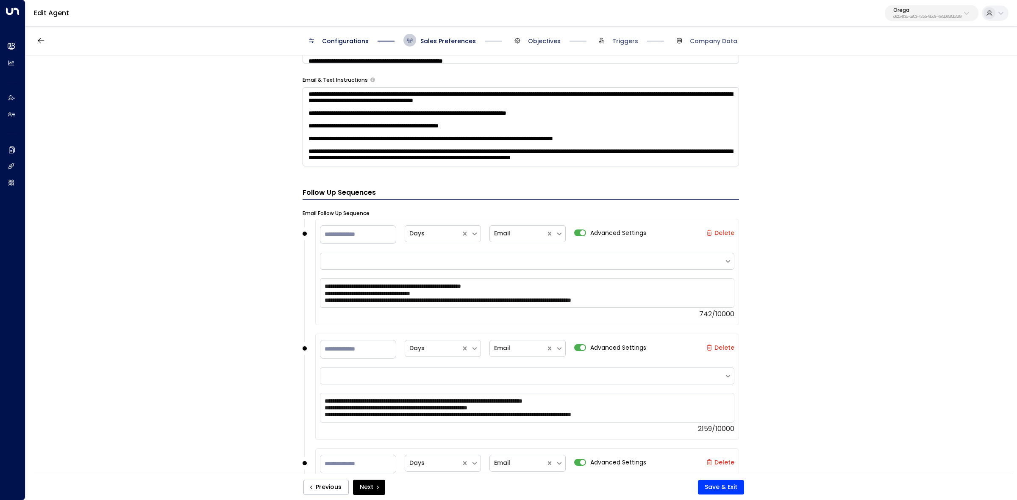
click at [527, 39] on span "Objectives" at bounding box center [536, 40] width 50 height 13
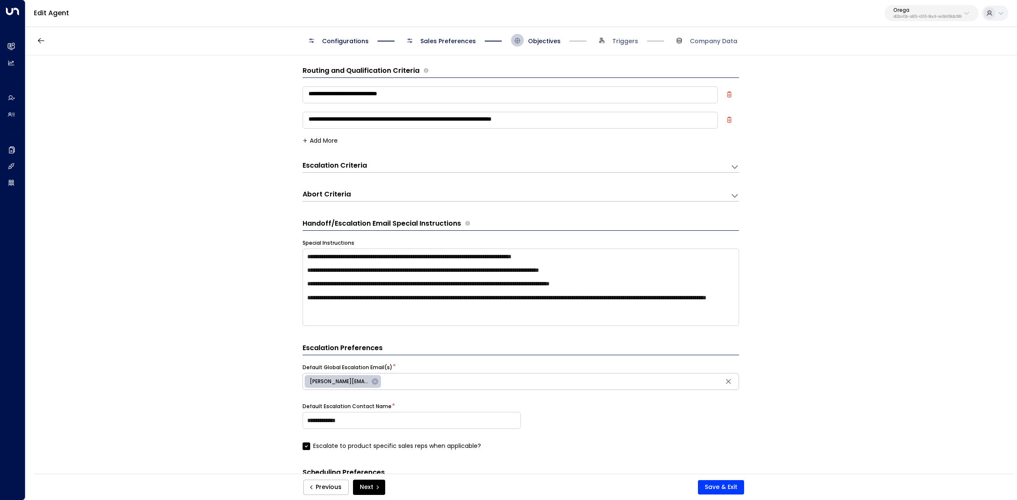
scroll to position [0, 0]
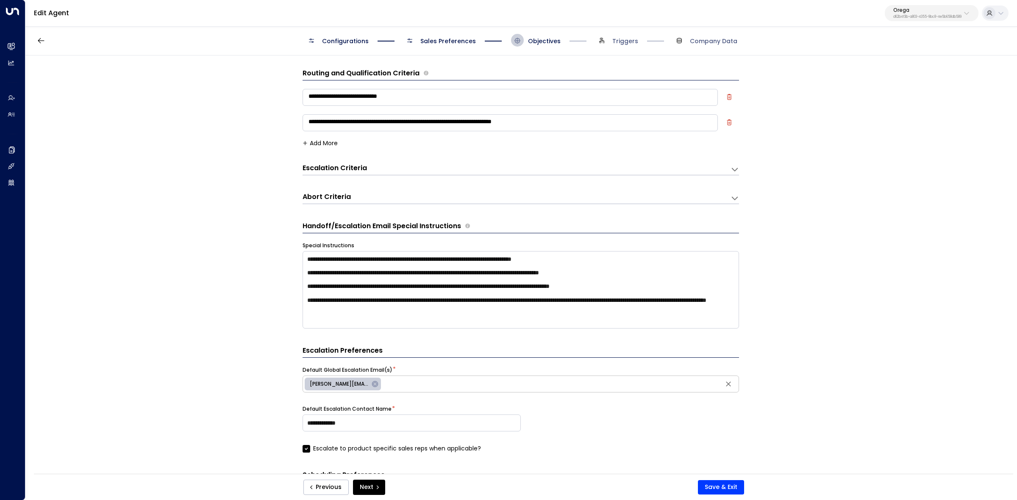
click at [352, 71] on h3 "Routing and Qualification Criteria" at bounding box center [360, 73] width 117 height 10
copy div "Routing and Qualification Criteria"
drag, startPoint x: 308, startPoint y: 97, endPoint x: 568, endPoint y: 123, distance: 262.2
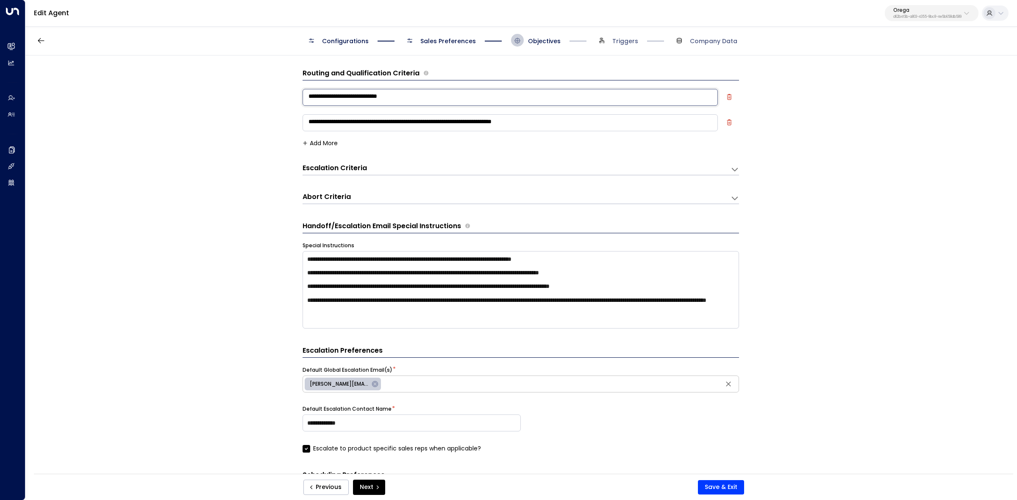
click at [568, 123] on div "**********" at bounding box center [520, 112] width 436 height 51
click at [378, 116] on textarea "**********" at bounding box center [509, 122] width 415 height 17
click at [327, 168] on h3 "Escalation Criteria" at bounding box center [334, 169] width 64 height 10
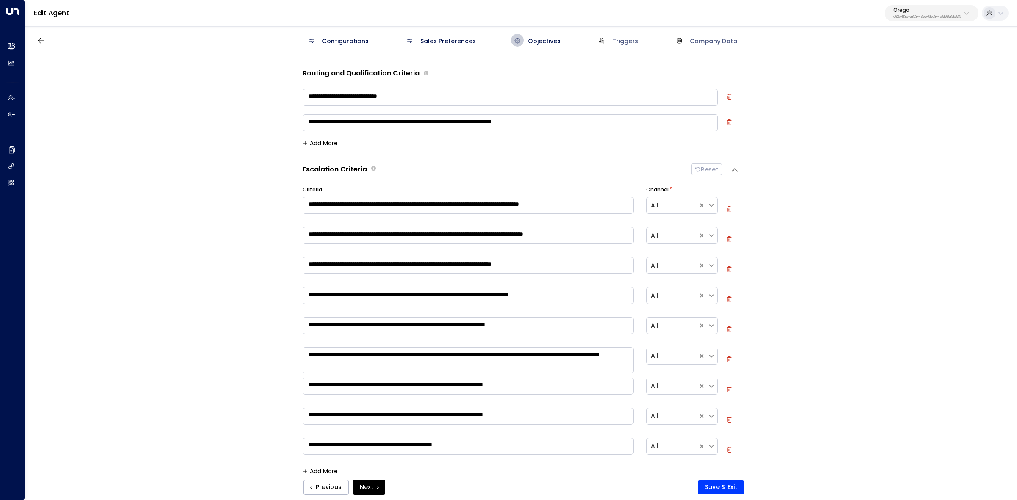
click at [321, 169] on h3 "Escalation Criteria" at bounding box center [334, 170] width 64 height 10
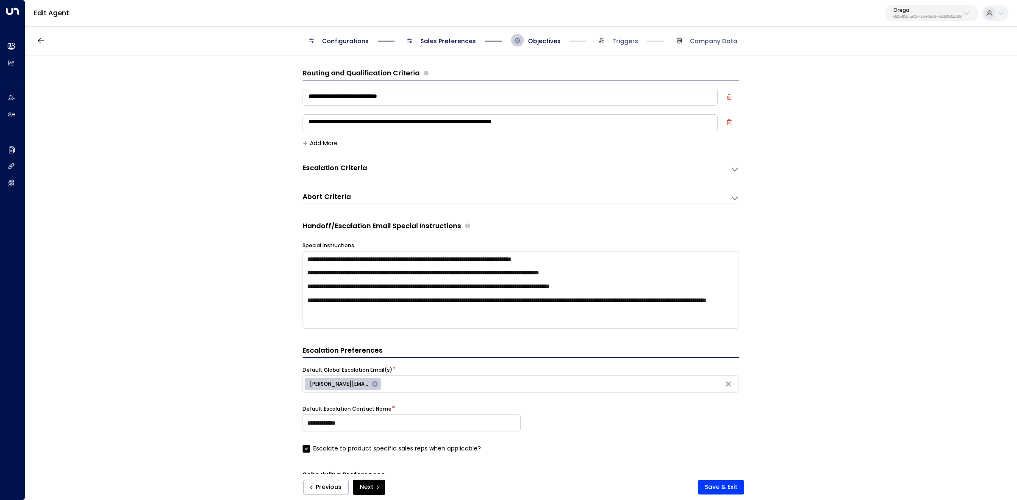
click at [321, 169] on h3 "Escalation Criteria" at bounding box center [334, 169] width 64 height 10
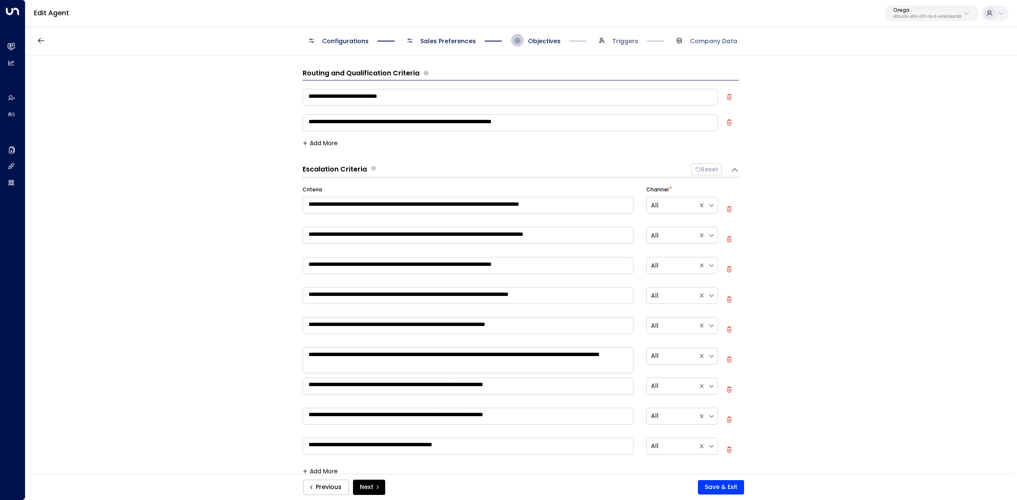
drag, startPoint x: 321, startPoint y: 169, endPoint x: 313, endPoint y: 167, distance: 8.7
click at [322, 169] on h3 "Escalation Criteria" at bounding box center [334, 170] width 64 height 10
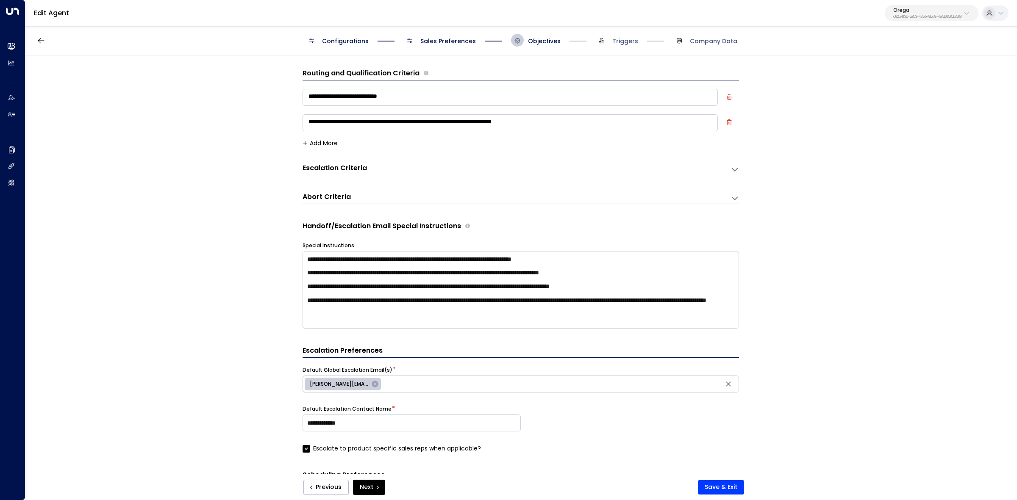
drag, startPoint x: 297, startPoint y: 162, endPoint x: 398, endPoint y: 164, distance: 100.8
click at [398, 164] on div "**********" at bounding box center [520, 267] width 990 height 424
click at [399, 167] on div "Escalation Criteria Reset" at bounding box center [511, 169] width 419 height 10
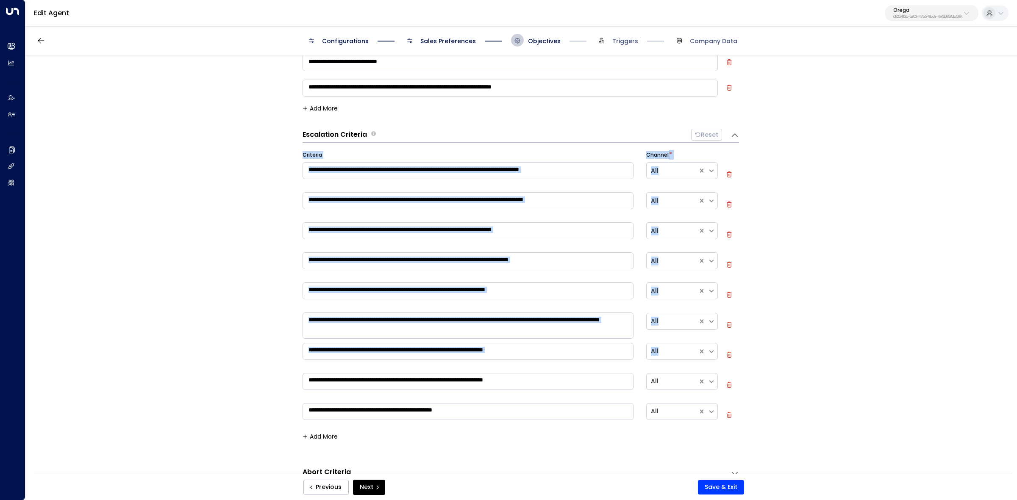
scroll to position [53, 0]
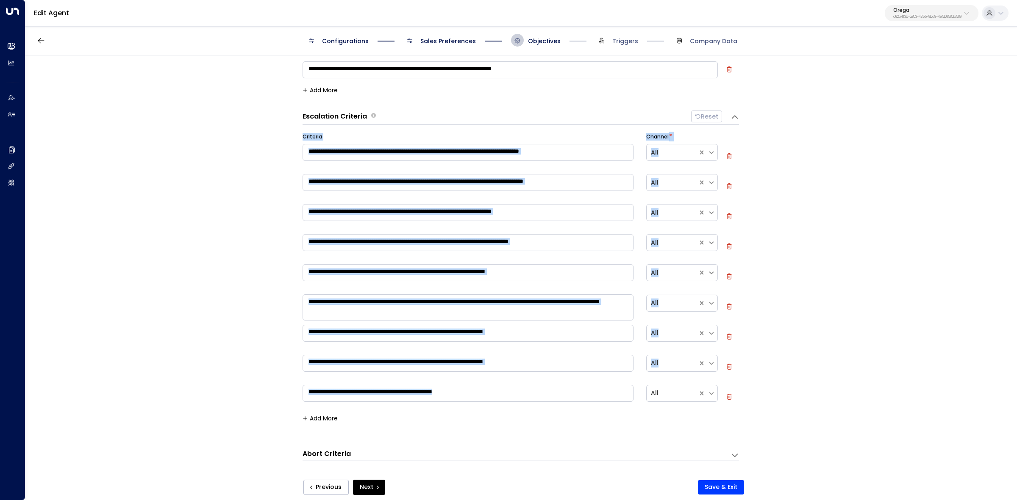
drag, startPoint x: 300, startPoint y: 188, endPoint x: 486, endPoint y: 402, distance: 284.4
click at [486, 402] on div "**********" at bounding box center [520, 267] width 990 height 424
copy div "**********"
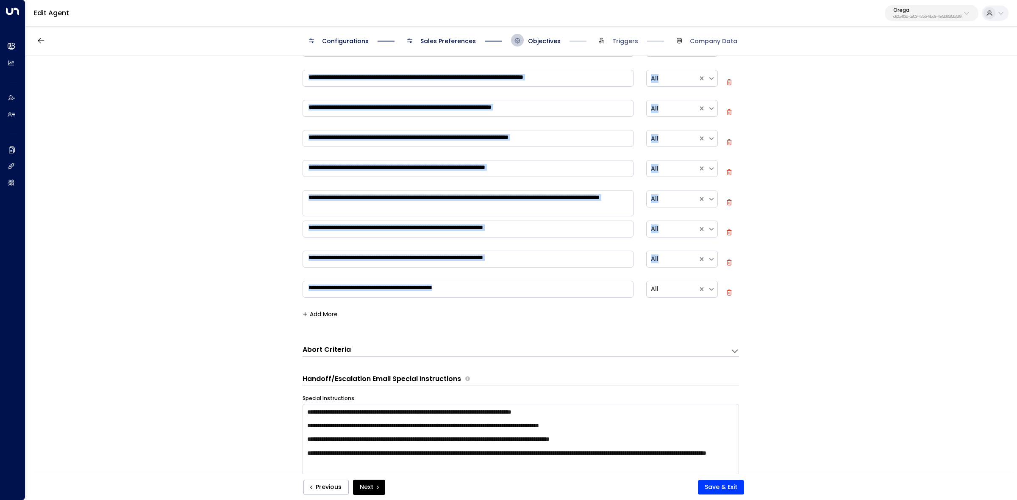
scroll to position [265, 0]
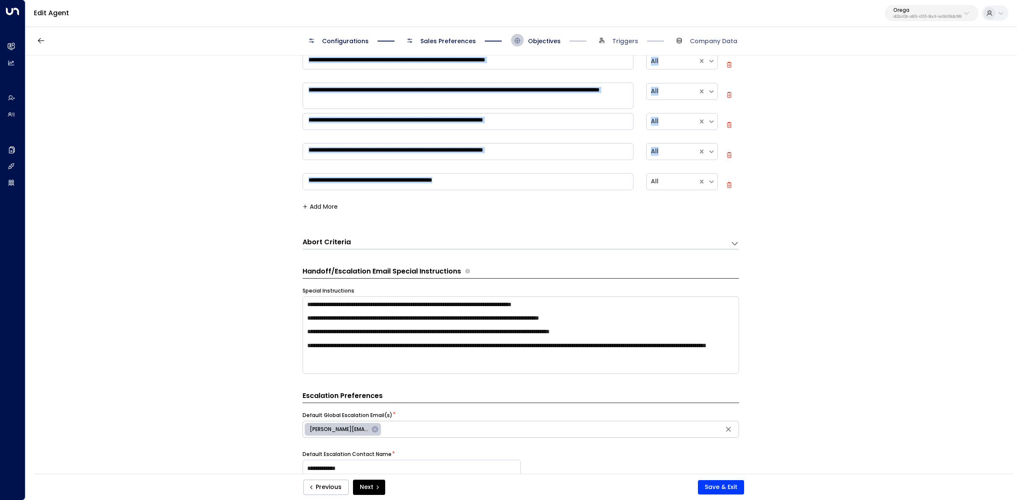
click at [333, 241] on h3 "Abort Criteria" at bounding box center [326, 243] width 48 height 10
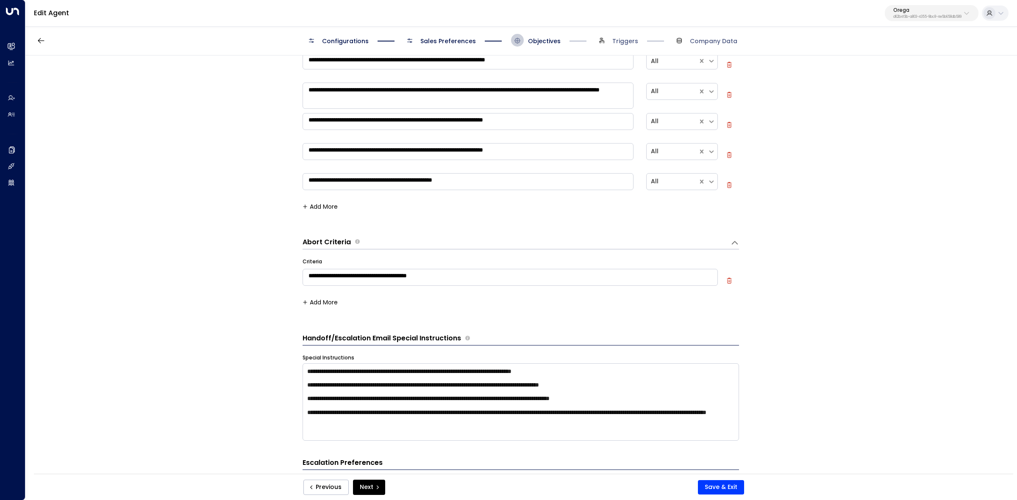
drag, startPoint x: 286, startPoint y: 234, endPoint x: 408, endPoint y: 253, distance: 122.7
click at [408, 253] on div "**********" at bounding box center [520, 267] width 990 height 424
click at [458, 279] on textarea "**********" at bounding box center [509, 277] width 415 height 17
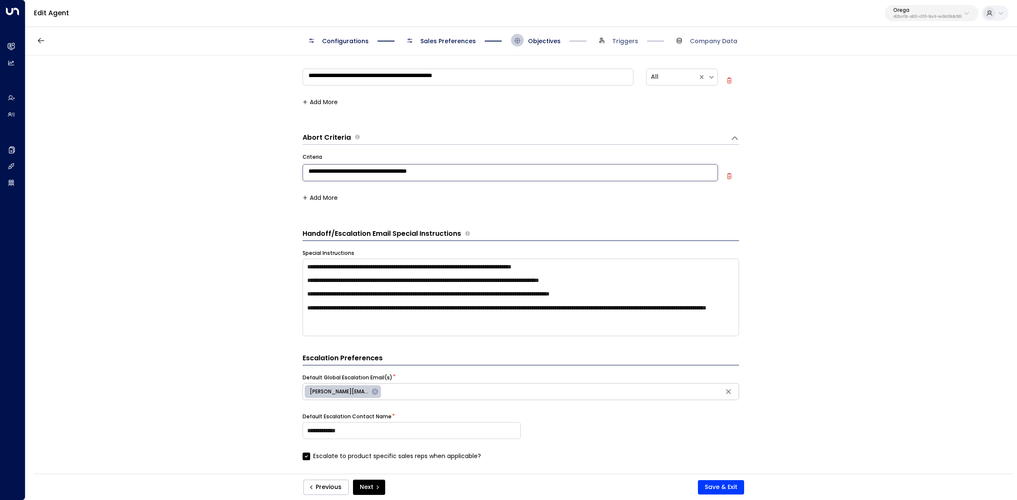
scroll to position [371, 0]
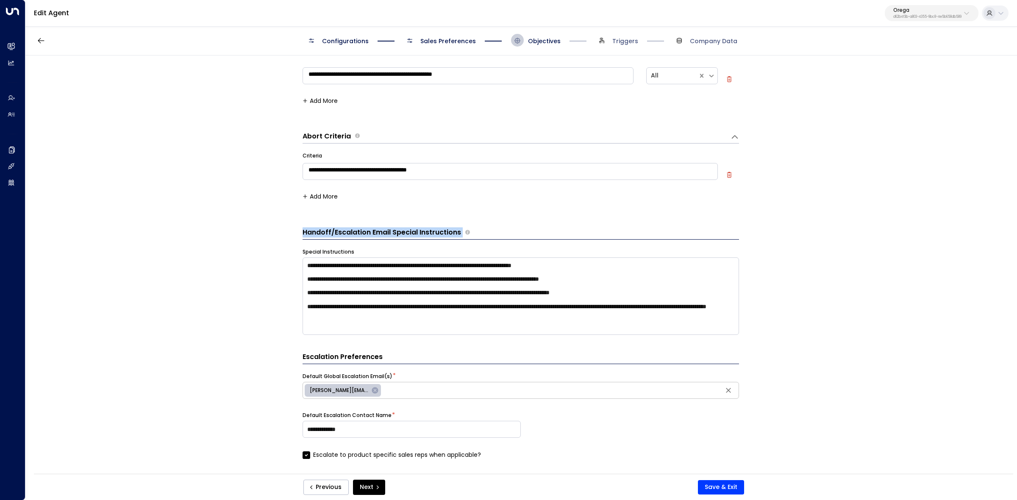
drag, startPoint x: 302, startPoint y: 230, endPoint x: 469, endPoint y: 228, distance: 166.9
click at [471, 229] on div "Handoff/Escalation Email Special Instructions" at bounding box center [520, 233] width 436 height 12
copy div "Handoff/Escalation Email Special Instructions"
drag, startPoint x: 305, startPoint y: 266, endPoint x: 602, endPoint y: 323, distance: 302.4
click at [602, 323] on textarea "**********" at bounding box center [520, 297] width 436 height 78
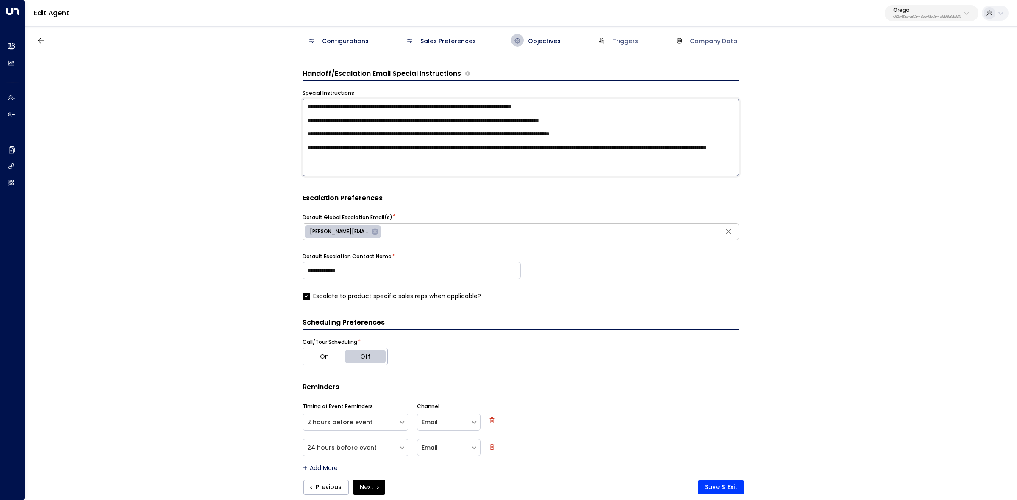
scroll to position [543, 0]
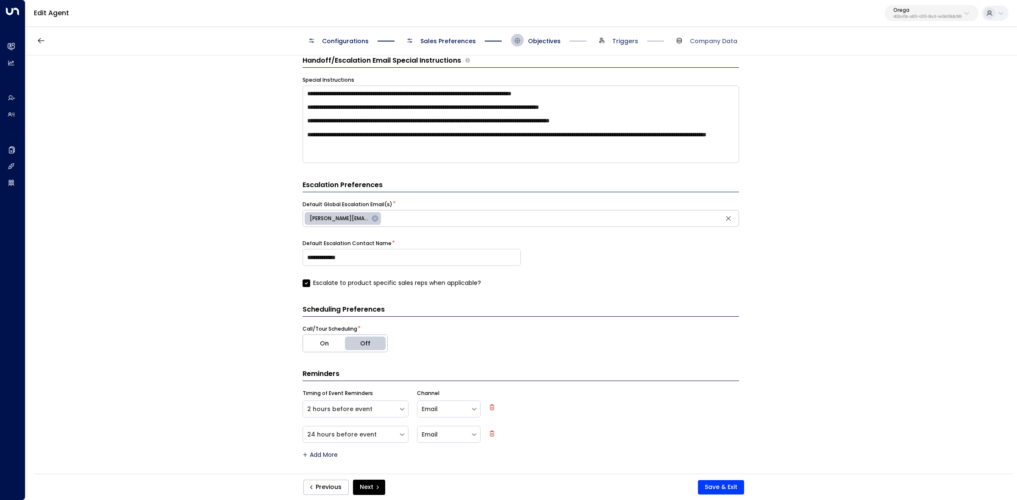
click at [619, 44] on span "Triggers" at bounding box center [625, 41] width 26 height 8
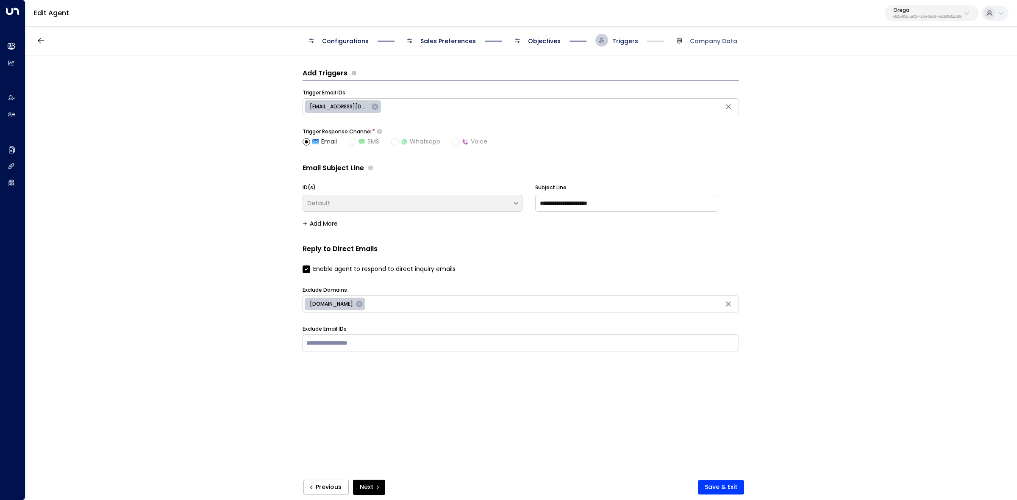
scroll to position [0, 0]
